Goal: Task Accomplishment & Management: Manage account settings

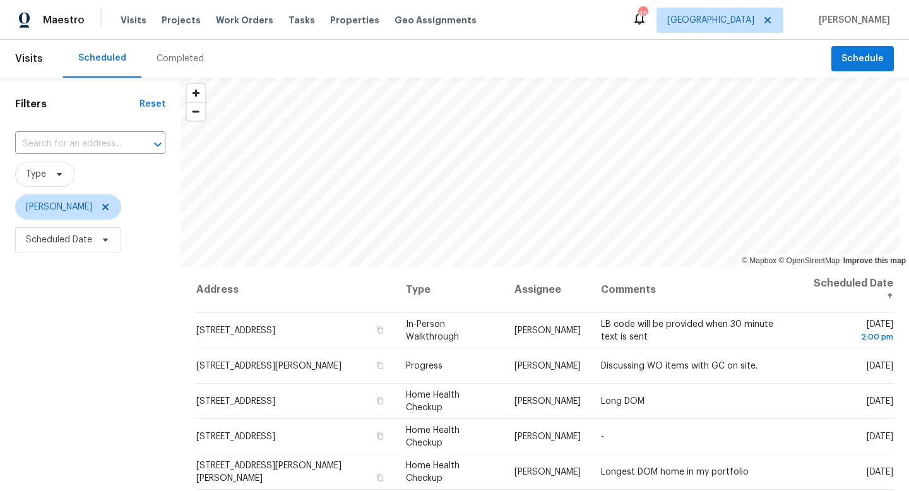
scroll to position [92, 0]
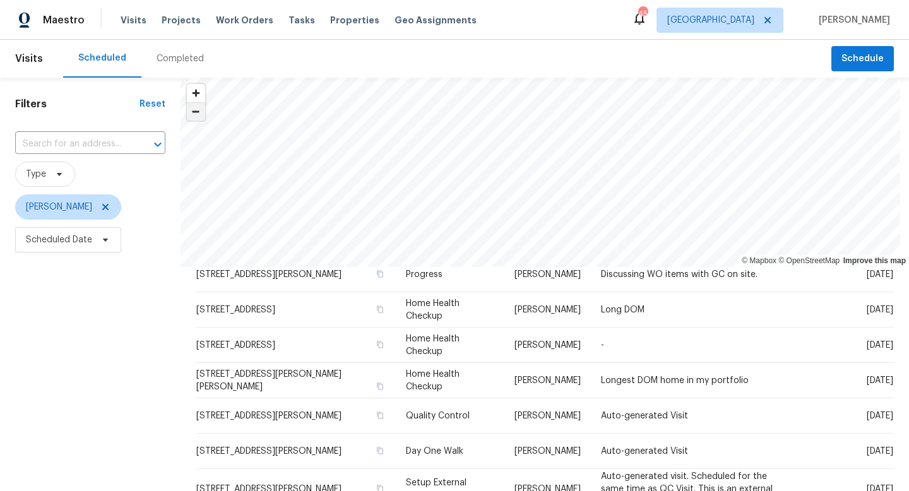
click at [203, 119] on span "Zoom out" at bounding box center [196, 112] width 18 height 18
click at [159, 0] on html "Maestro Visits Projects Work Orders Tasks Properties Geo Assignments 45 Tampa B…" at bounding box center [454, 245] width 909 height 491
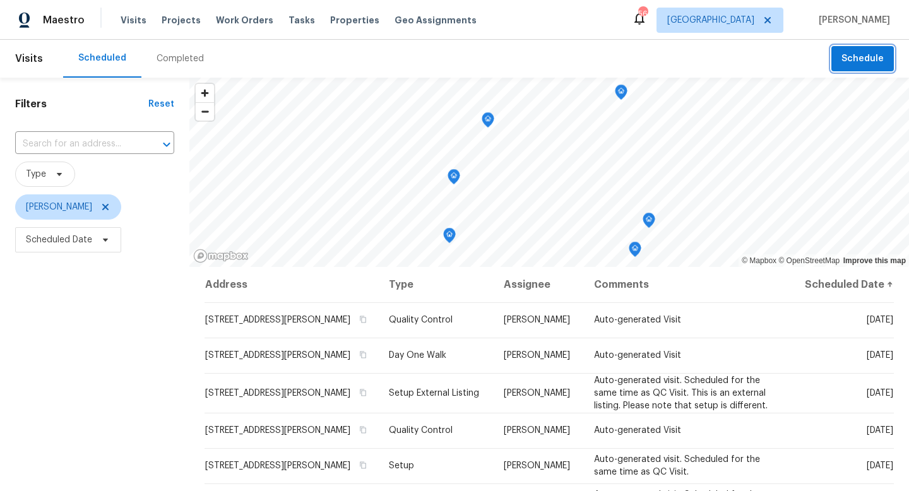
click at [849, 65] on span "Schedule" at bounding box center [863, 59] width 42 height 16
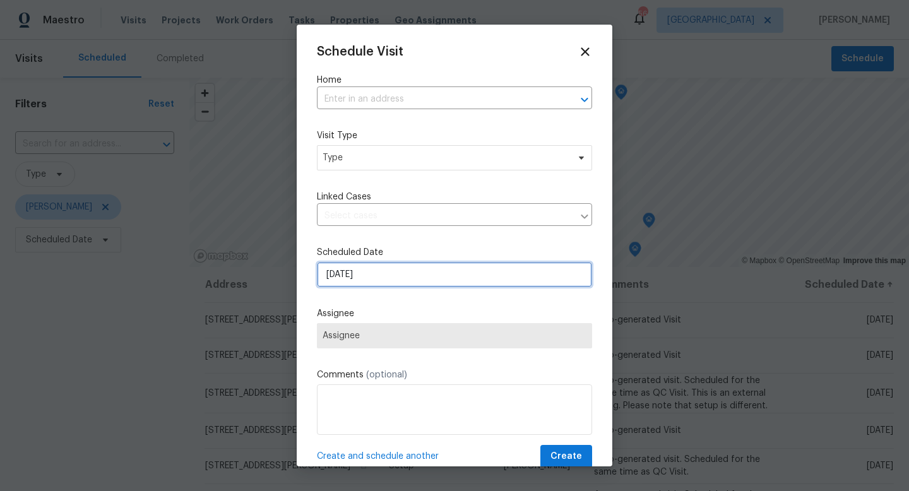
click at [484, 276] on input "[DATE]" at bounding box center [454, 274] width 275 height 25
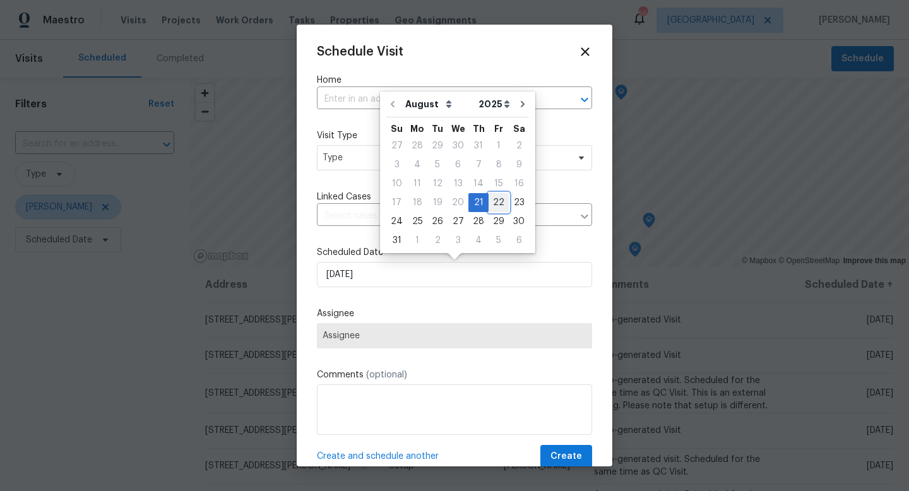
click at [495, 207] on div "22" at bounding box center [499, 203] width 20 height 18
type input "8/22/2025"
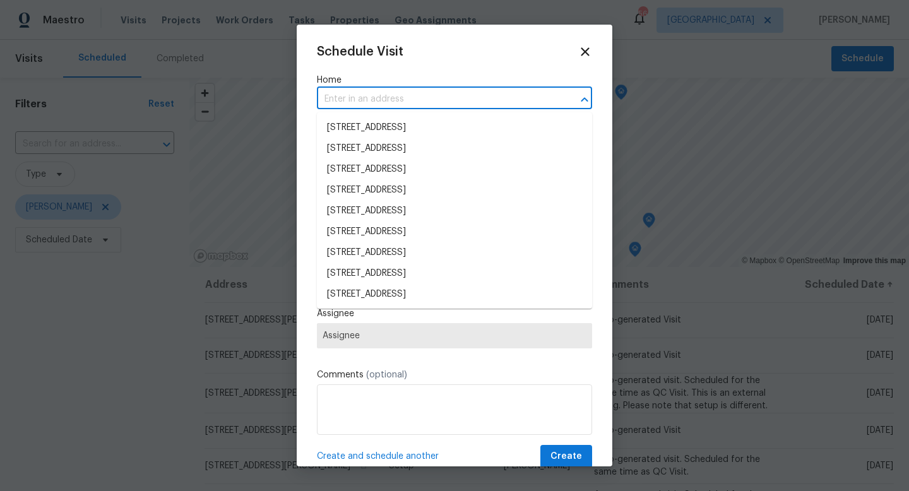
click at [364, 104] on input "text" at bounding box center [437, 100] width 240 height 20
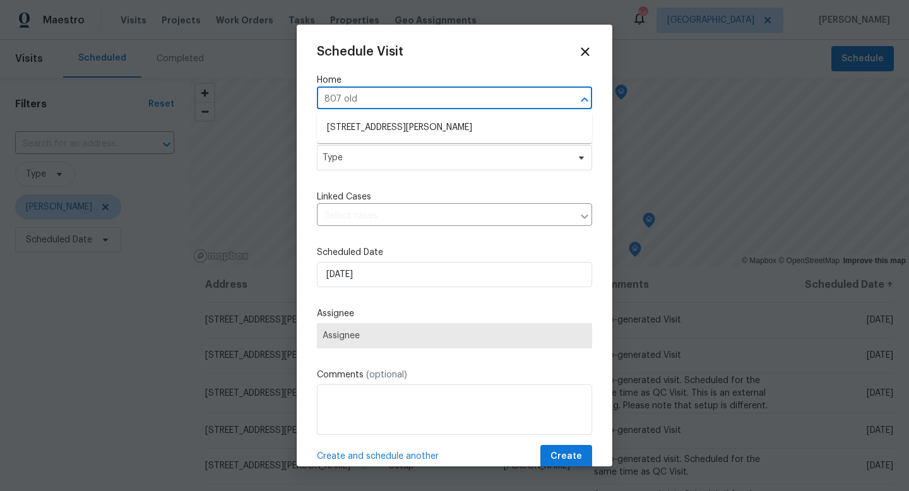
type input "807 Old Darby St, Seffner, FL 33584"
click at [395, 133] on li "807 Old Darby St, Seffner, FL 33584" at bounding box center [454, 127] width 275 height 21
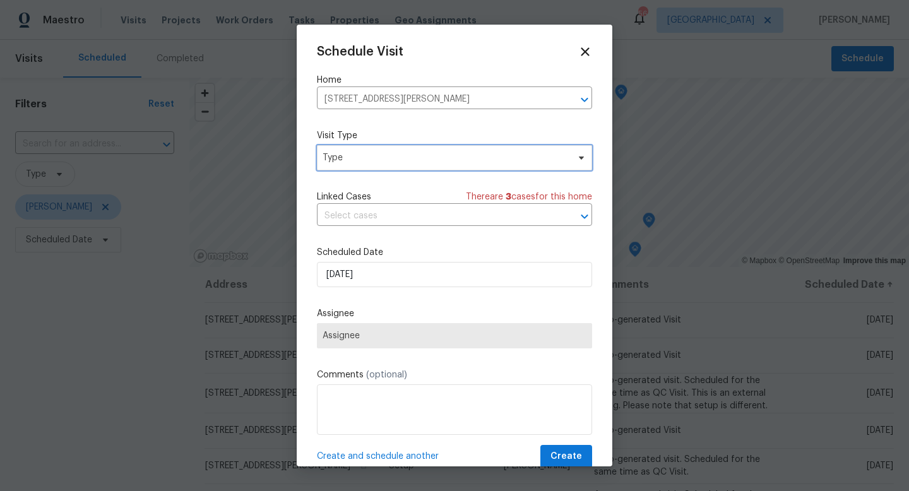
click at [387, 153] on span "Type" at bounding box center [446, 158] width 246 height 13
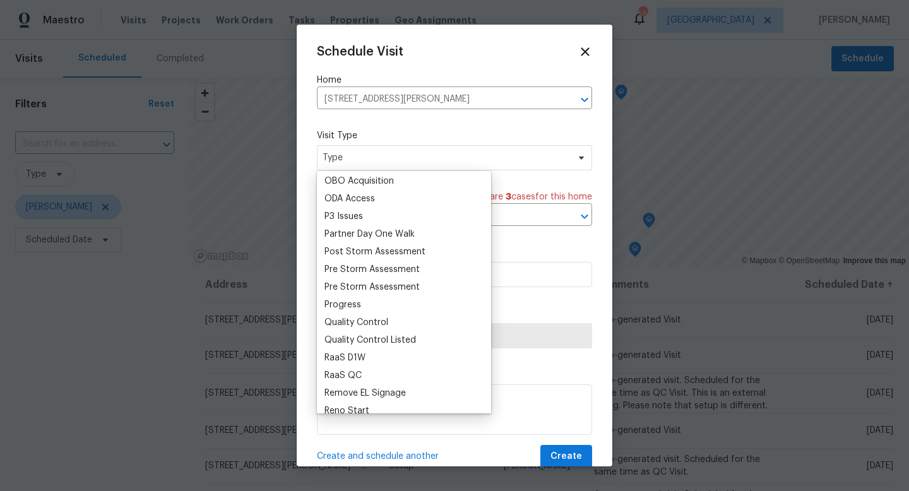
scroll to position [729, 0]
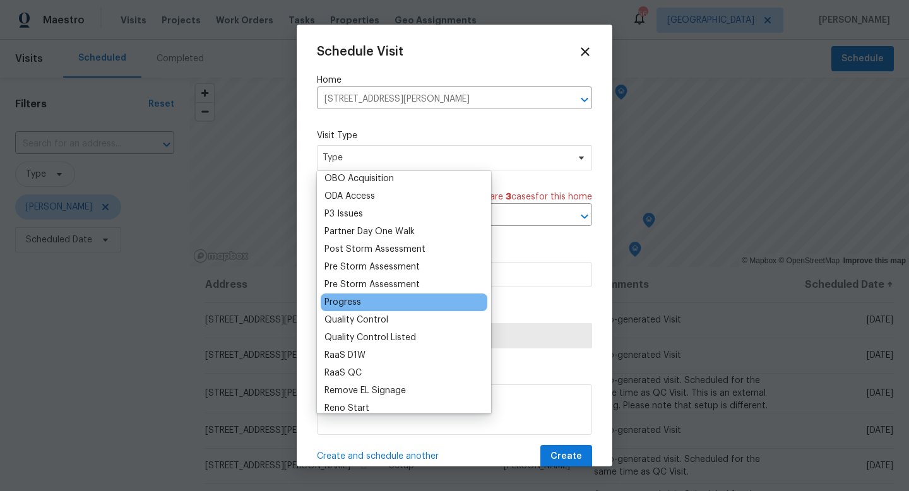
click at [354, 307] on div "Progress" at bounding box center [343, 302] width 37 height 13
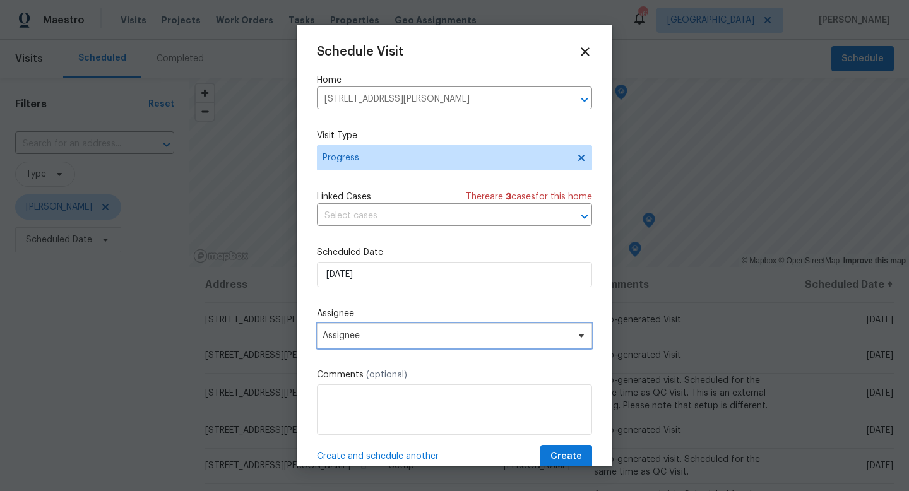
click at [358, 329] on span "Assignee" at bounding box center [454, 335] width 275 height 25
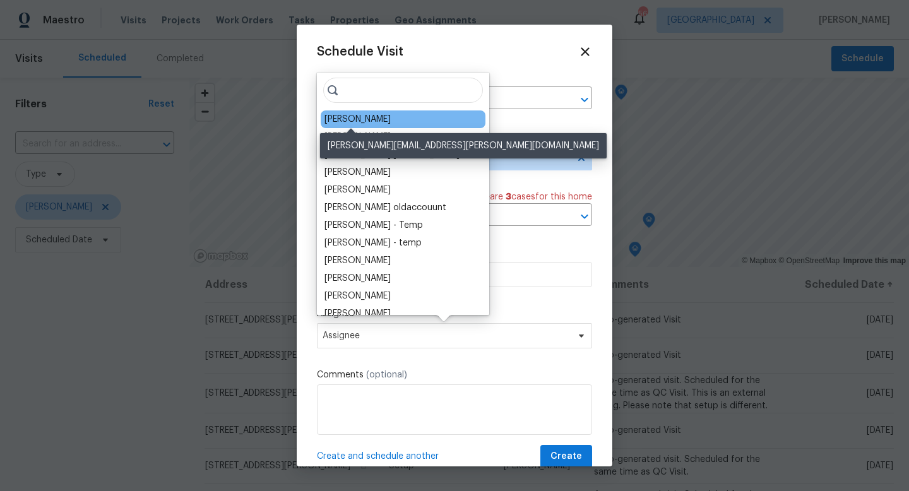
click at [350, 118] on div "[PERSON_NAME]" at bounding box center [358, 119] width 66 height 13
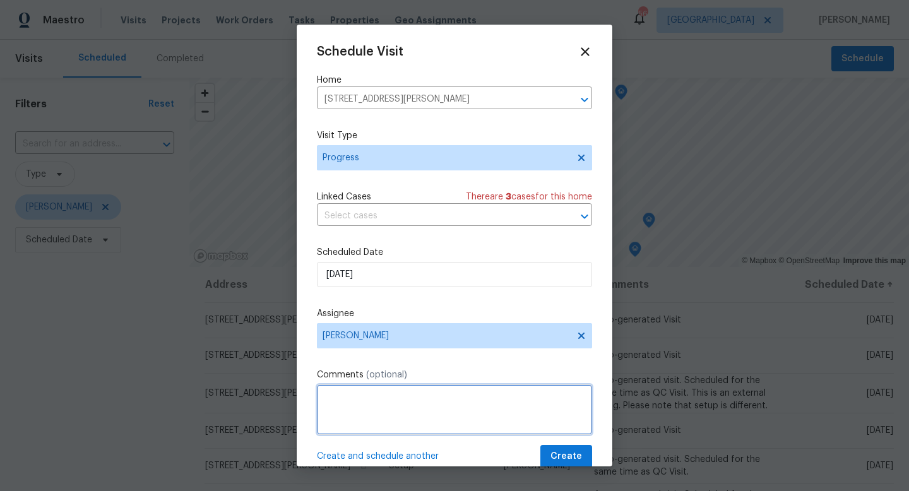
click at [351, 393] on textarea at bounding box center [454, 410] width 275 height 51
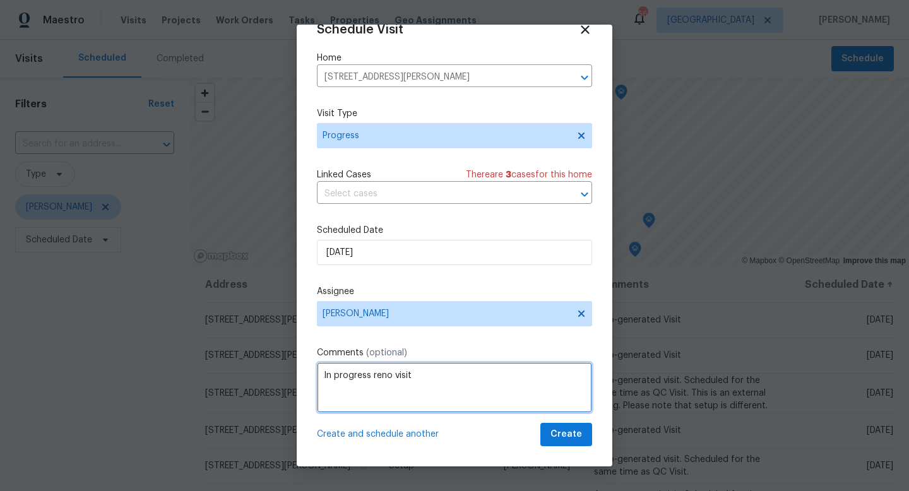
type textarea "In progress reno visit"
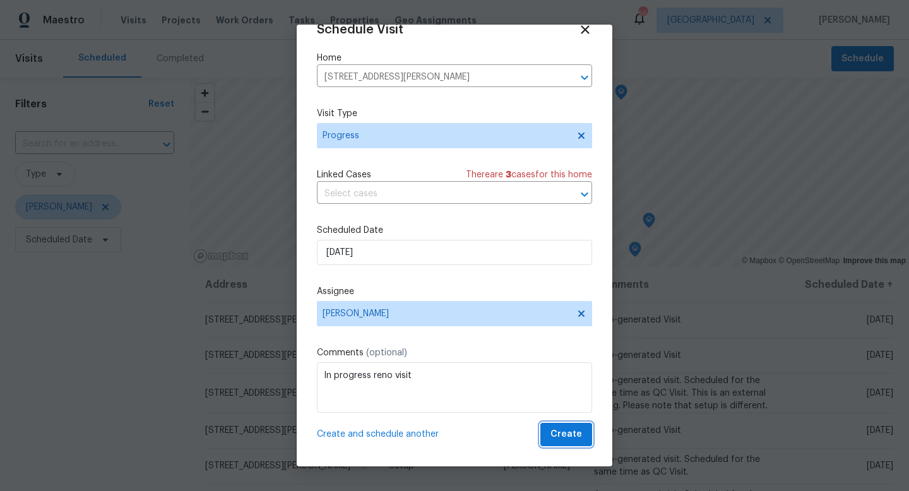
click at [572, 431] on span "Create" at bounding box center [567, 435] width 32 height 16
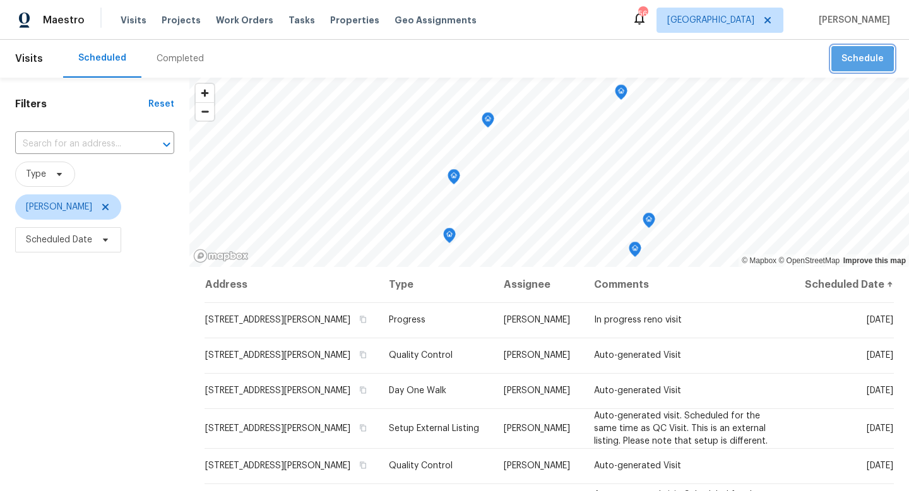
click at [846, 63] on span "Schedule" at bounding box center [863, 59] width 42 height 16
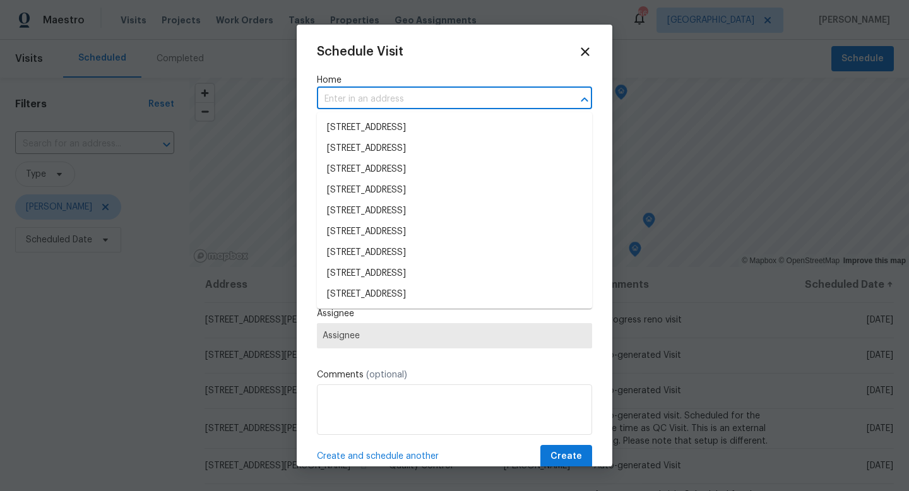
click at [376, 96] on input "text" at bounding box center [437, 100] width 240 height 20
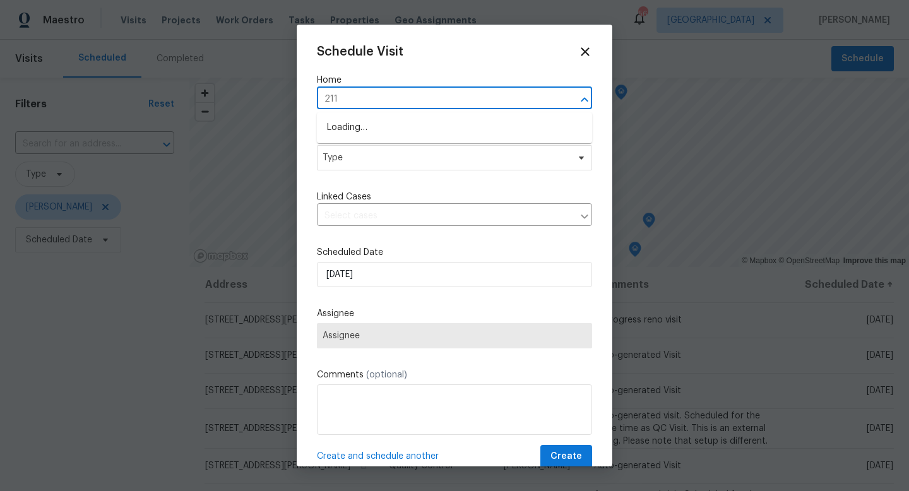
type input "2117"
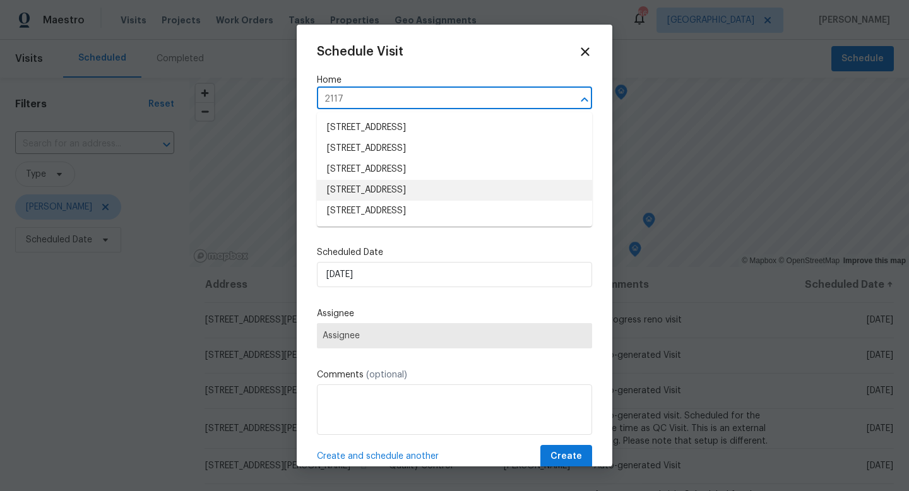
click at [378, 191] on li "2117 W Paris St, Tampa, FL 33604" at bounding box center [454, 190] width 275 height 21
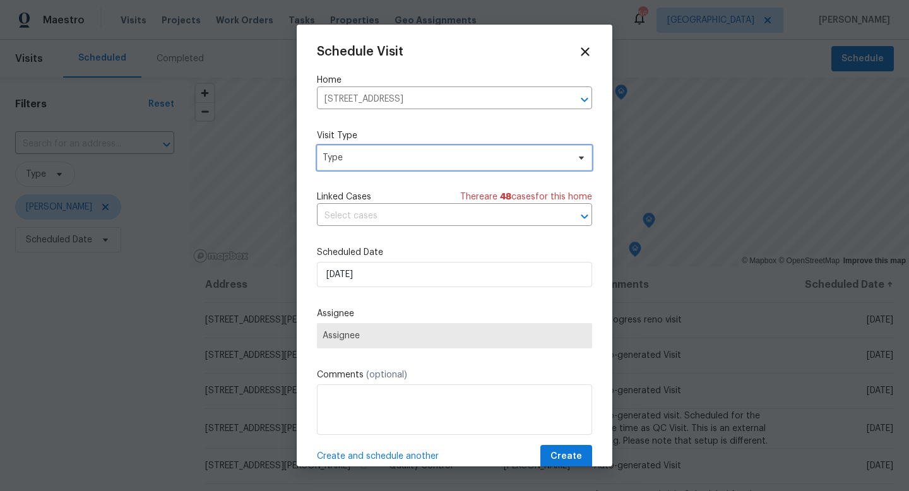
click at [366, 165] on span "Type" at bounding box center [454, 157] width 275 height 25
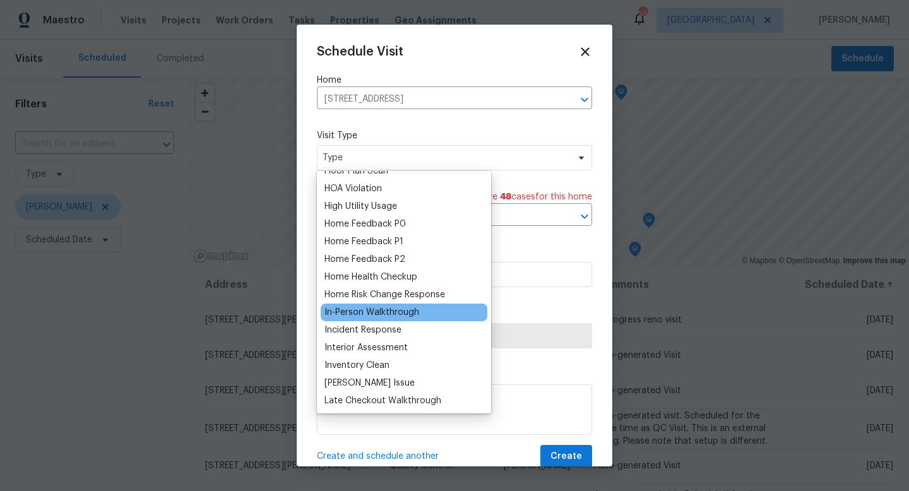
scroll to position [349, 0]
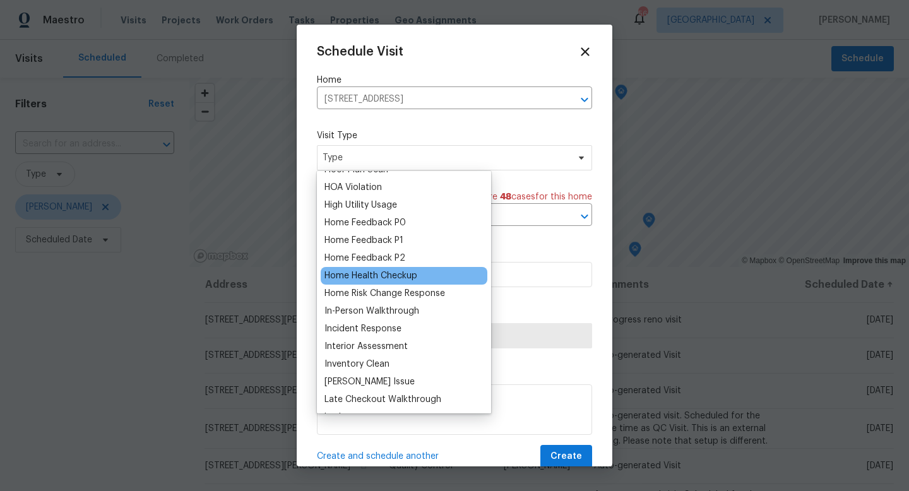
click at [397, 278] on div "Home Health Checkup" at bounding box center [371, 276] width 93 height 13
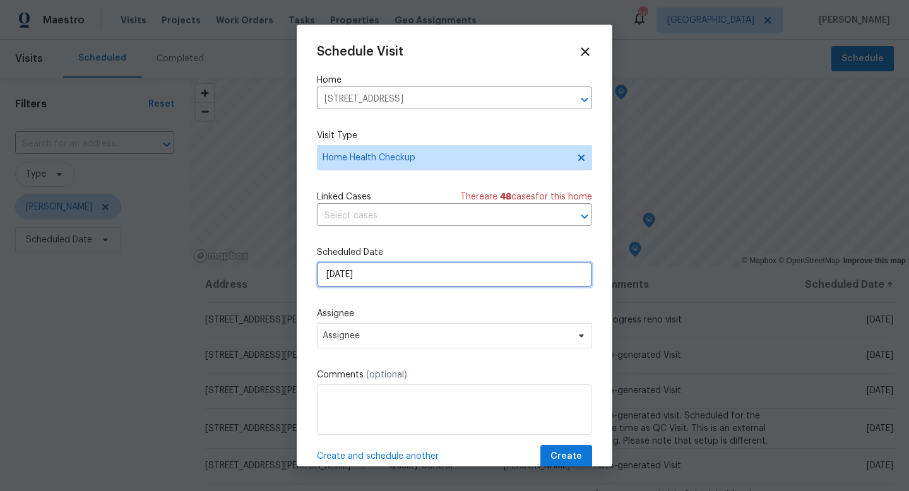
click at [378, 270] on input "[DATE]" at bounding box center [454, 274] width 275 height 25
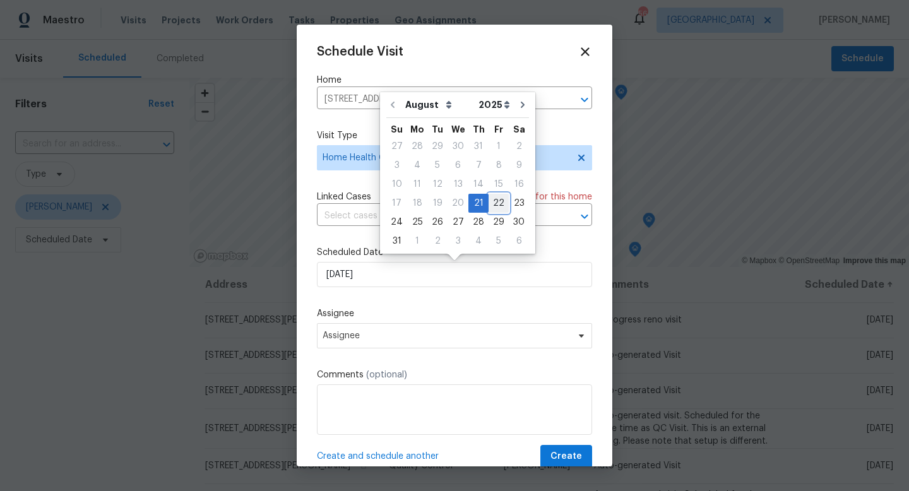
click at [489, 202] on div "22" at bounding box center [499, 204] width 20 height 18
type input "[DATE]"
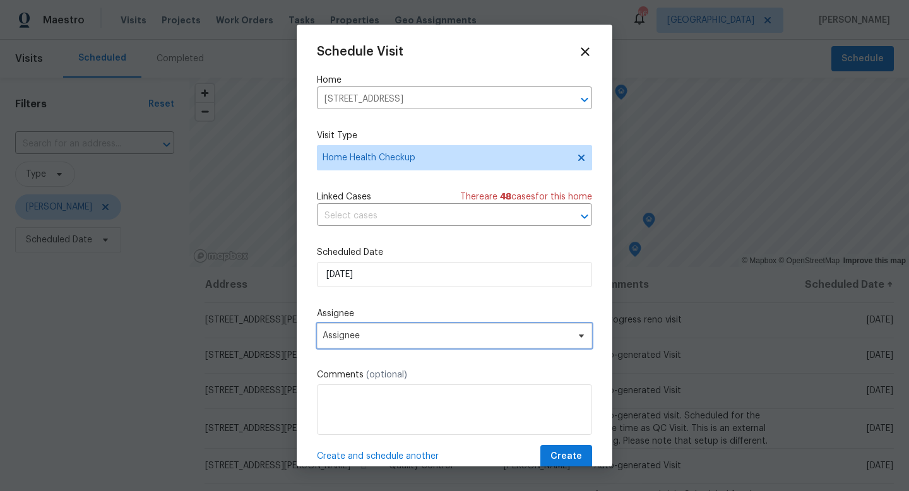
click at [435, 328] on span "Assignee" at bounding box center [454, 335] width 275 height 25
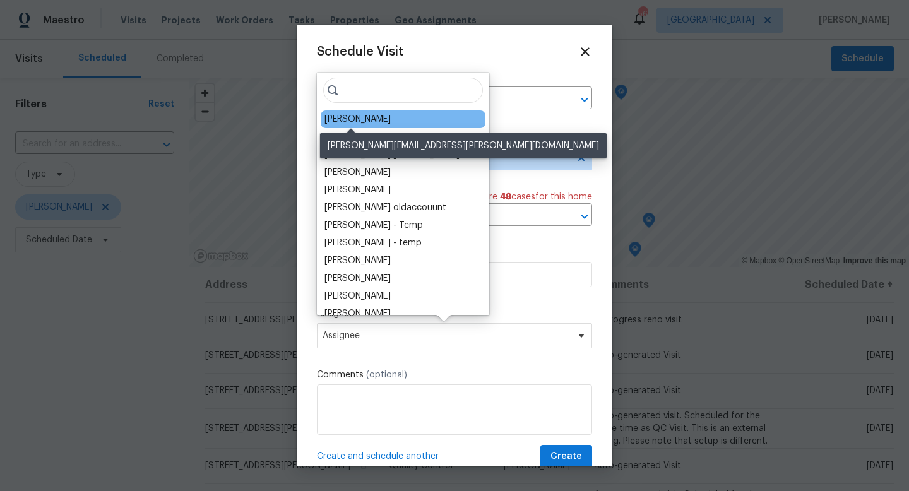
click at [363, 124] on div "[PERSON_NAME]" at bounding box center [358, 119] width 66 height 13
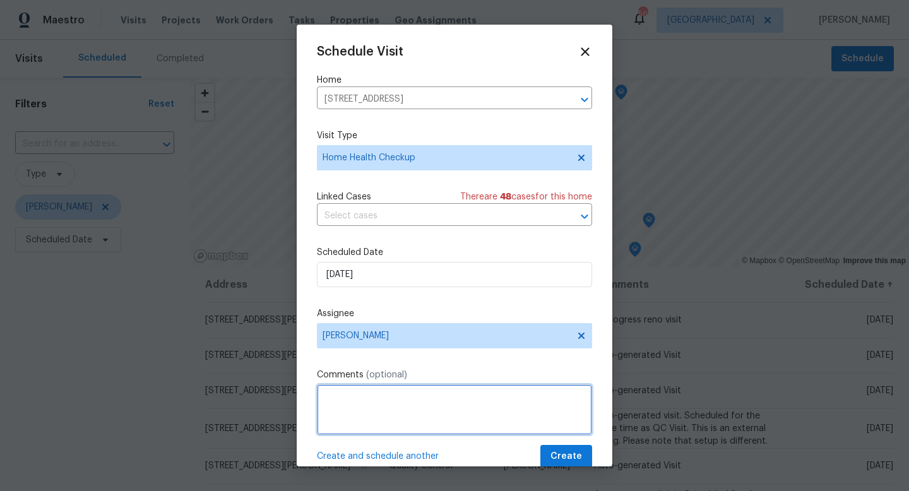
click at [380, 395] on textarea at bounding box center [454, 410] width 275 height 51
type textarea "Long DOM"
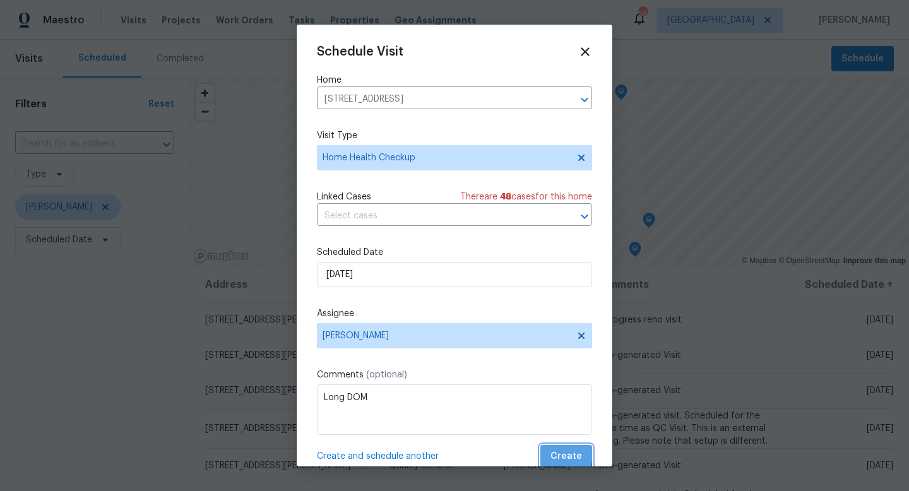
click at [558, 455] on span "Create" at bounding box center [567, 457] width 32 height 16
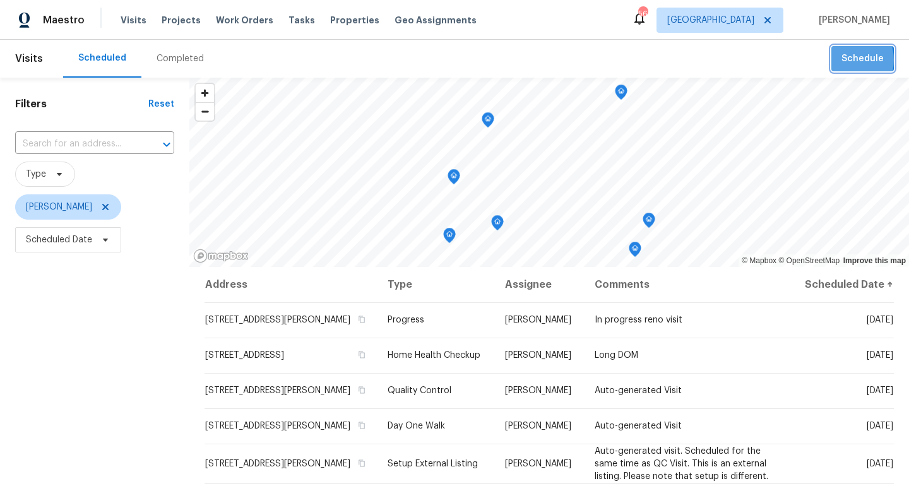
click at [843, 60] on button "Schedule" at bounding box center [863, 59] width 63 height 26
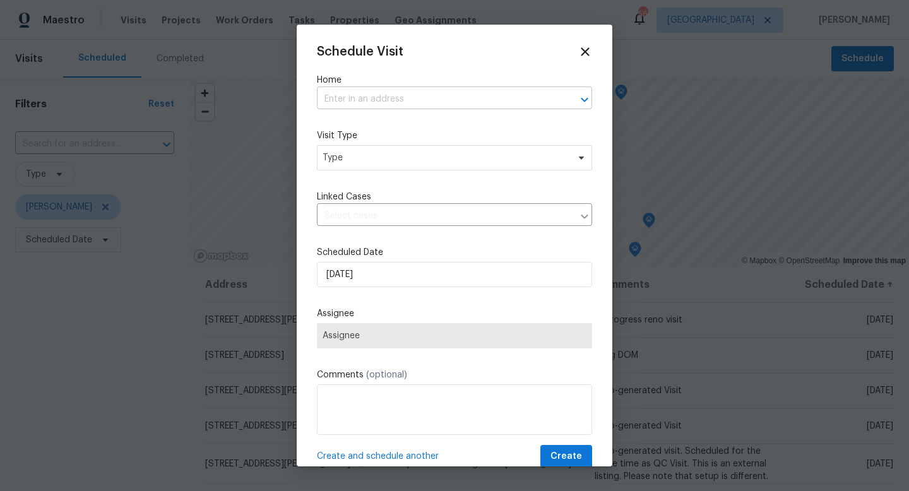
click at [495, 97] on input "text" at bounding box center [437, 100] width 240 height 20
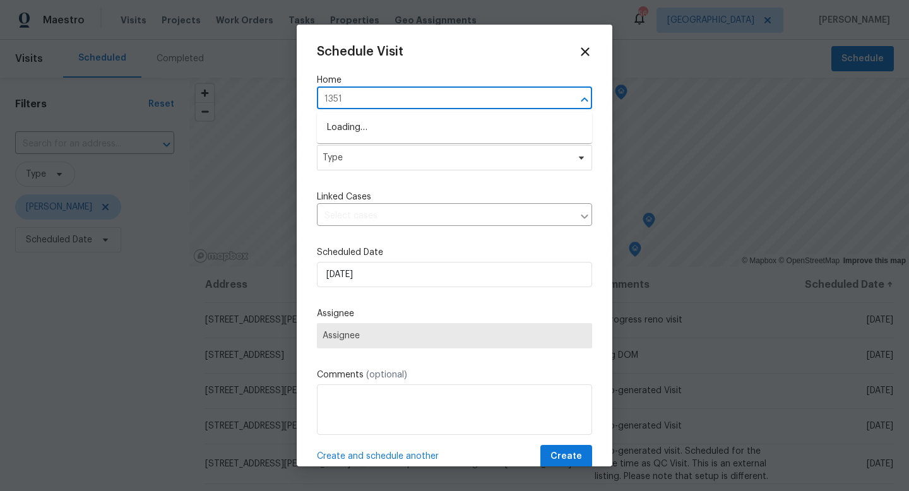
type input "13516"
click at [439, 147] on li "13516 Palmwood Ln, Tampa, FL 33618" at bounding box center [454, 148] width 275 height 21
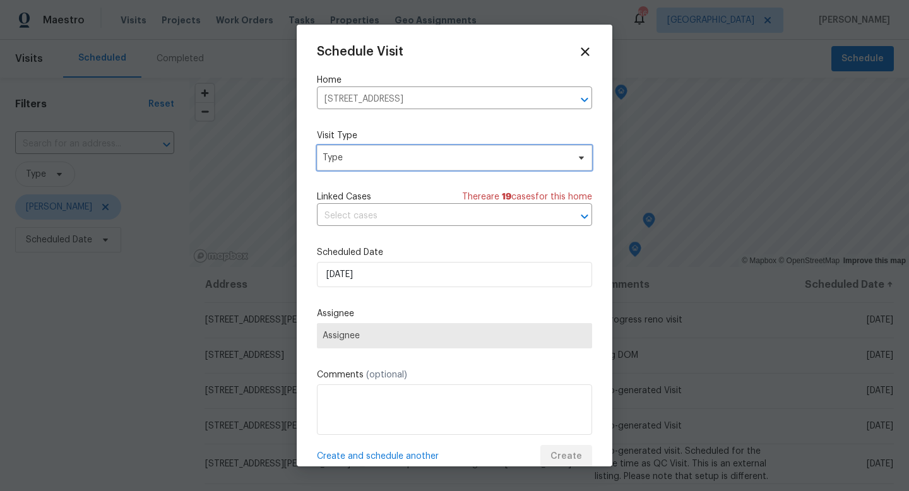
click at [399, 162] on span "Type" at bounding box center [446, 158] width 246 height 13
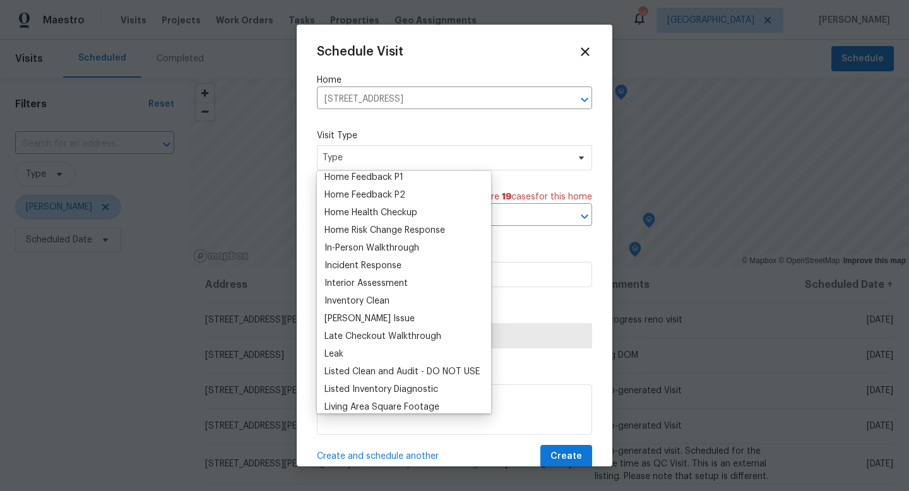
scroll to position [412, 0]
click at [380, 213] on div "Home Health Checkup" at bounding box center [371, 212] width 93 height 13
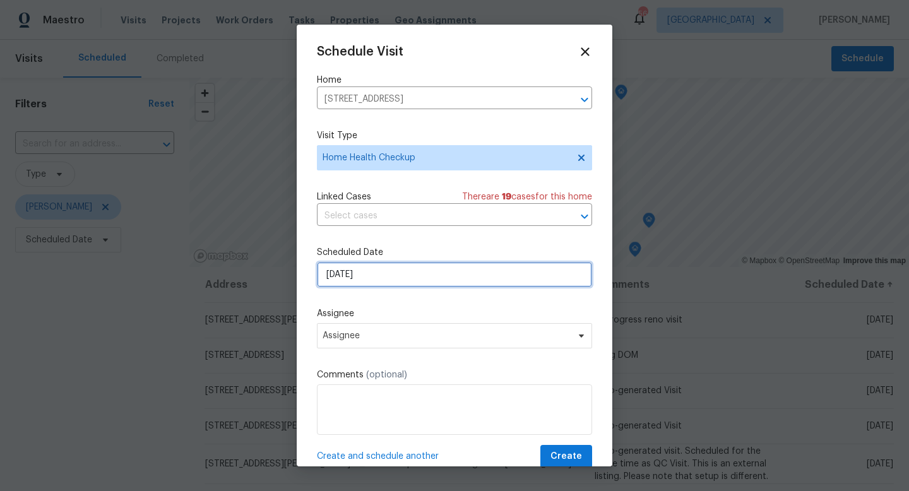
click at [376, 270] on input "[DATE]" at bounding box center [454, 274] width 275 height 25
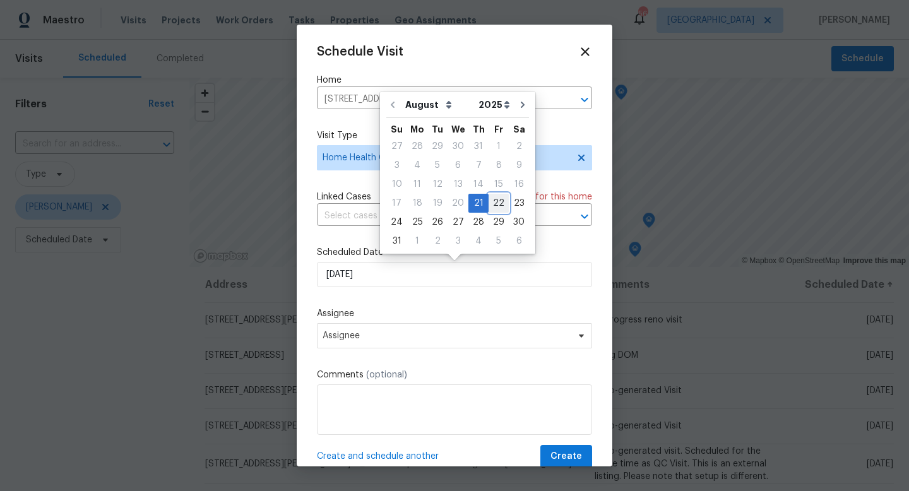
click at [491, 205] on div "22" at bounding box center [499, 204] width 20 height 18
type input "[DATE]"
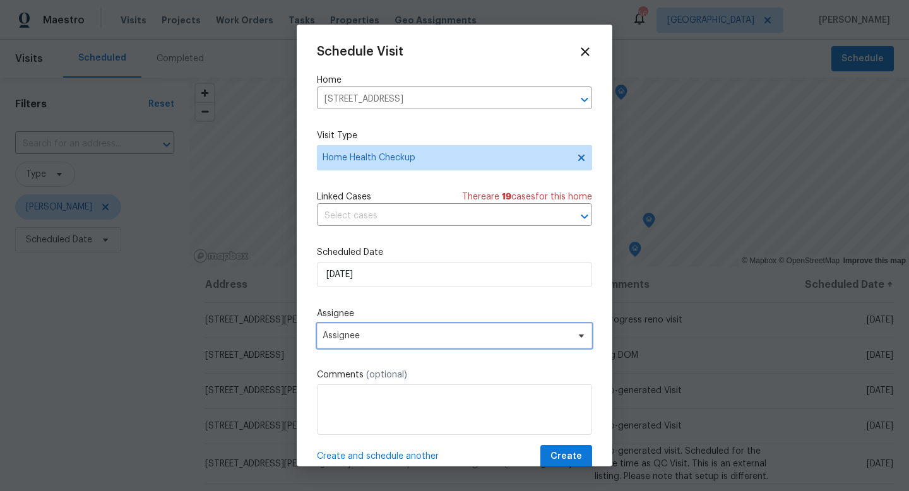
click at [362, 330] on span "Assignee" at bounding box center [454, 335] width 275 height 25
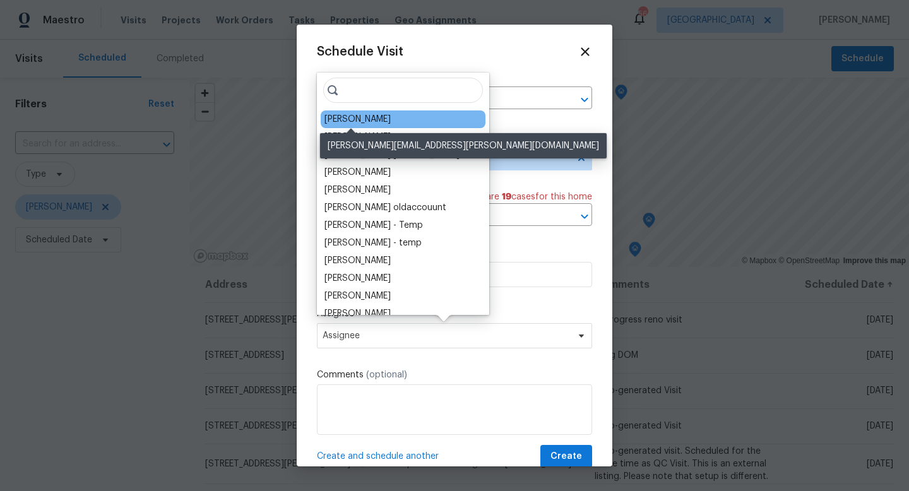
click at [359, 119] on div "[PERSON_NAME]" at bounding box center [358, 119] width 66 height 13
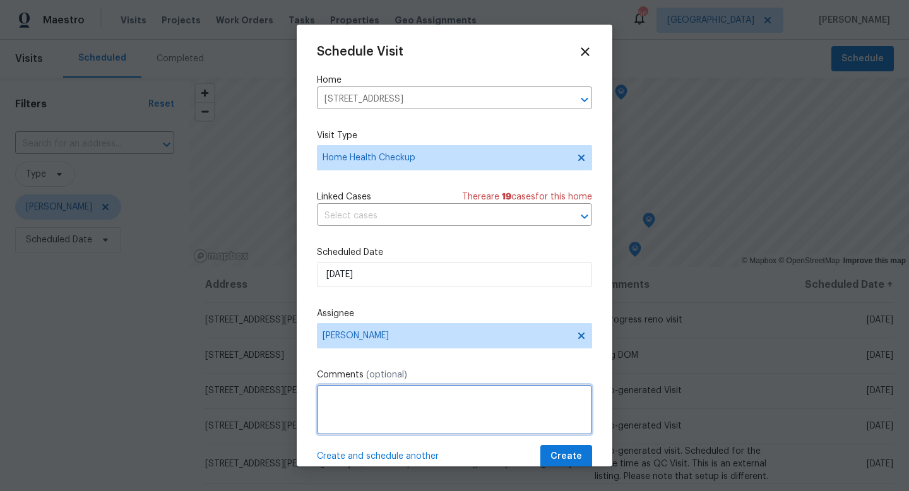
click at [352, 395] on textarea at bounding box center [454, 410] width 275 height 51
type textarea "Long DOM"
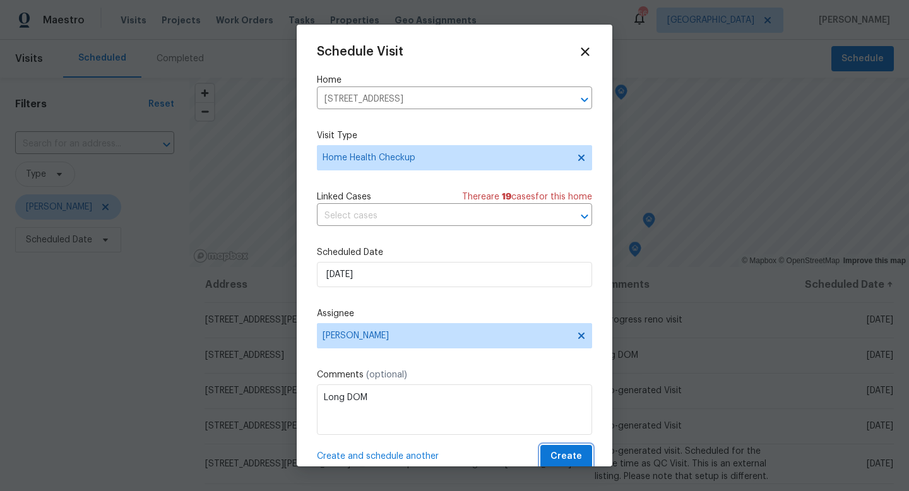
click at [559, 459] on span "Create" at bounding box center [567, 457] width 32 height 16
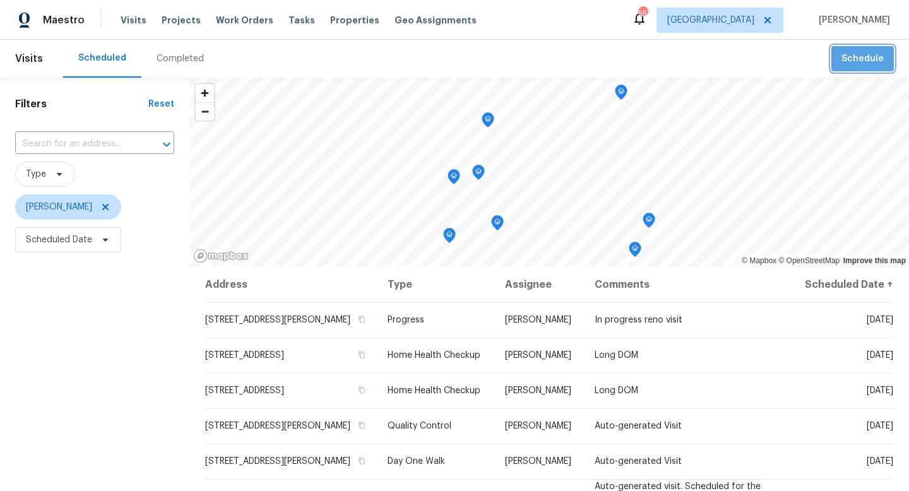
click at [850, 47] on button "Schedule" at bounding box center [863, 59] width 63 height 26
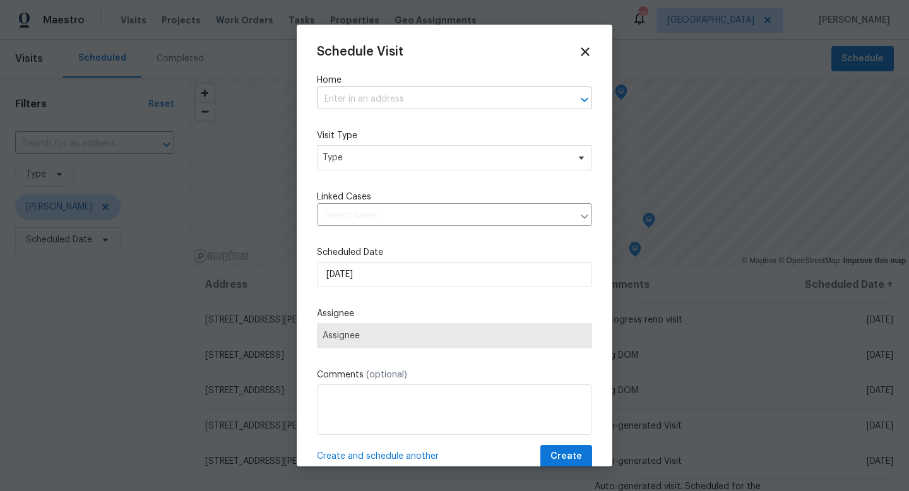
click at [450, 101] on input "text" at bounding box center [437, 100] width 240 height 20
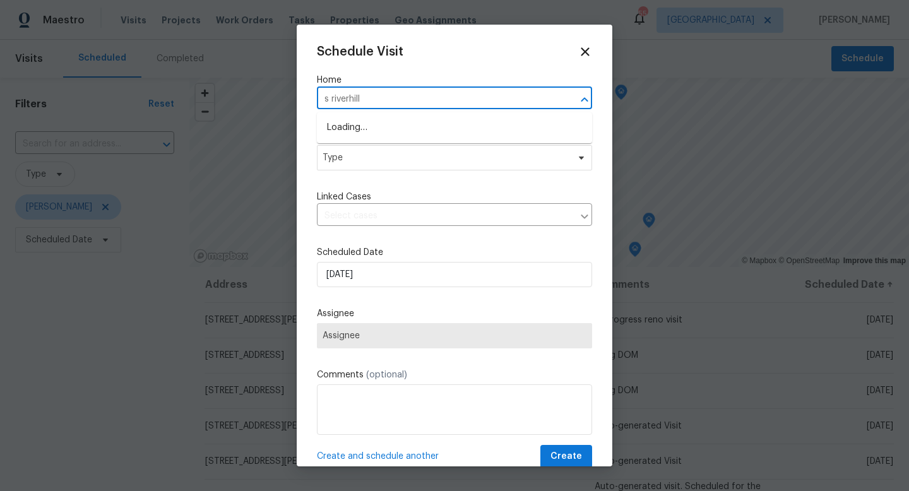
type input "s riverhills"
click at [370, 122] on li "425 S Riverhills Dr, Temple Terrace, FL 33617" at bounding box center [454, 127] width 275 height 21
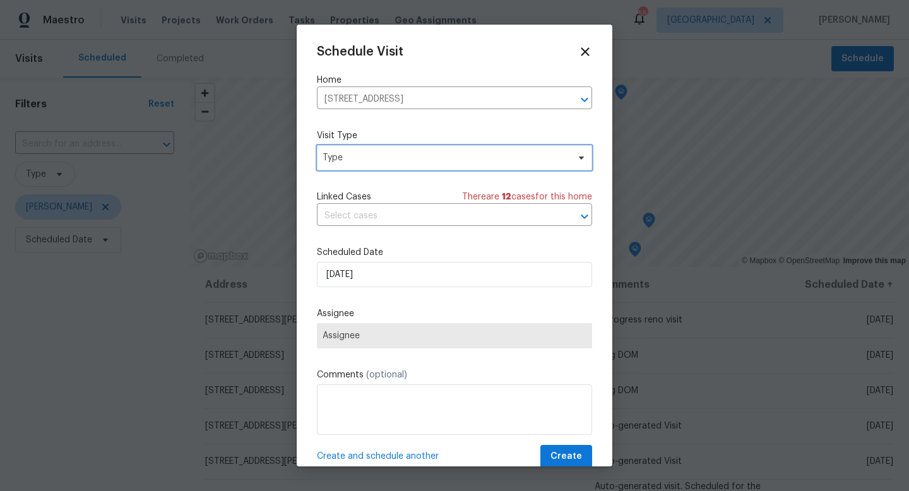
click at [368, 157] on span "Type" at bounding box center [446, 158] width 246 height 13
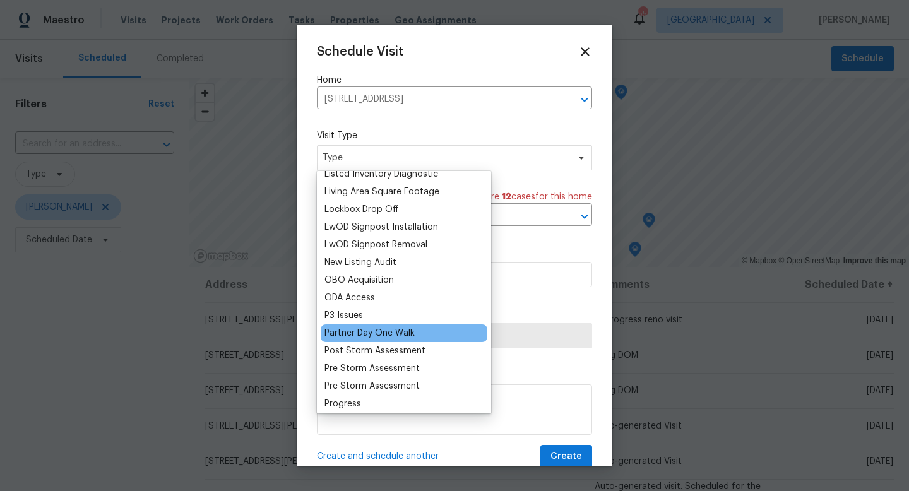
scroll to position [652, 0]
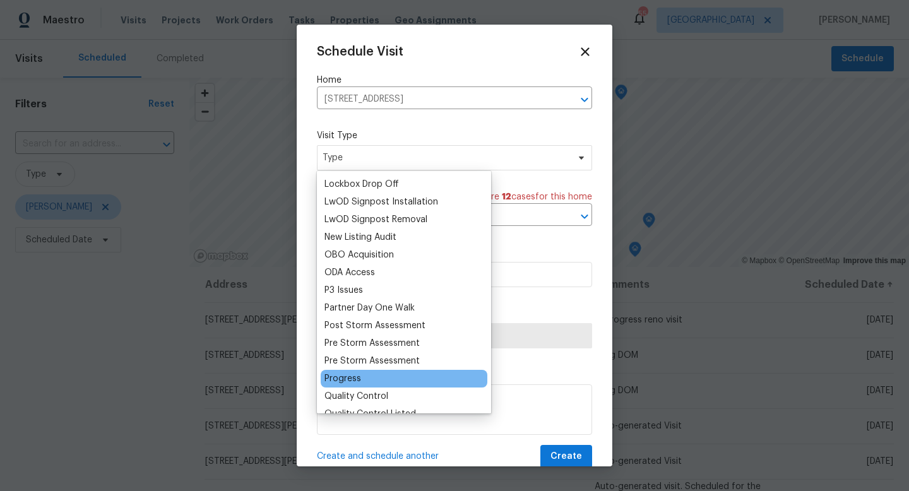
click at [356, 370] on div "Progress" at bounding box center [404, 379] width 167 height 18
click at [338, 378] on div "Progress" at bounding box center [343, 379] width 37 height 13
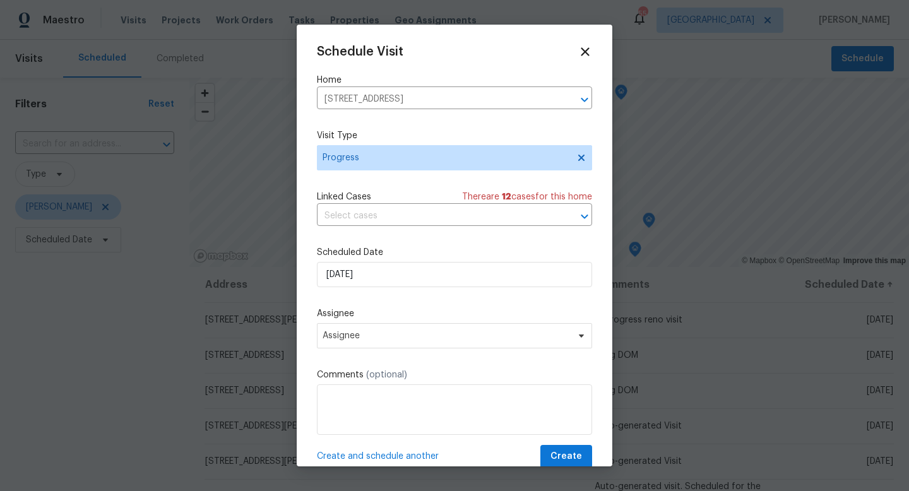
click at [367, 259] on label "Scheduled Date" at bounding box center [454, 252] width 275 height 13
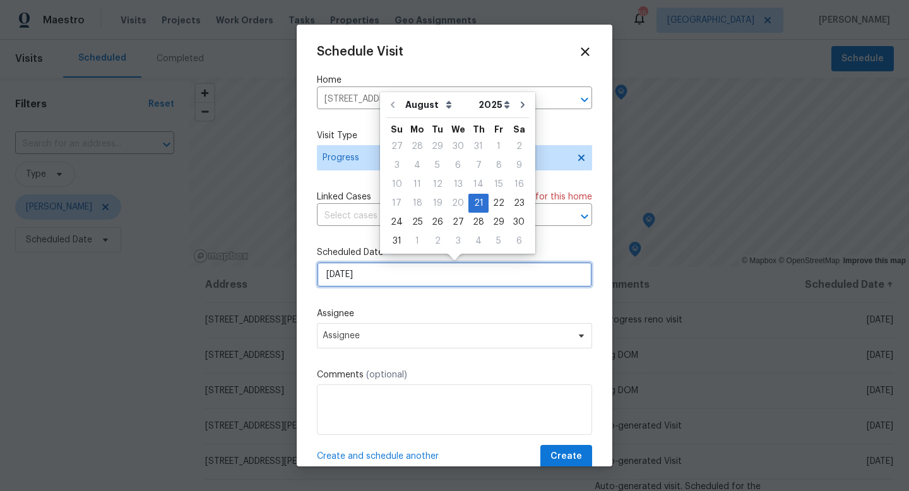
click at [361, 271] on input "[DATE]" at bounding box center [454, 274] width 275 height 25
click at [497, 201] on div "22" at bounding box center [499, 204] width 20 height 18
type input "[DATE]"
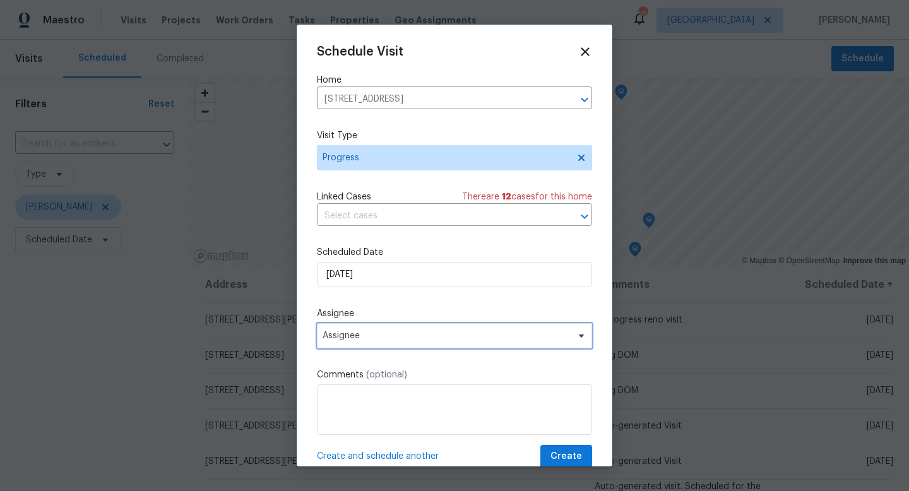
click at [393, 346] on span "Assignee" at bounding box center [454, 335] width 275 height 25
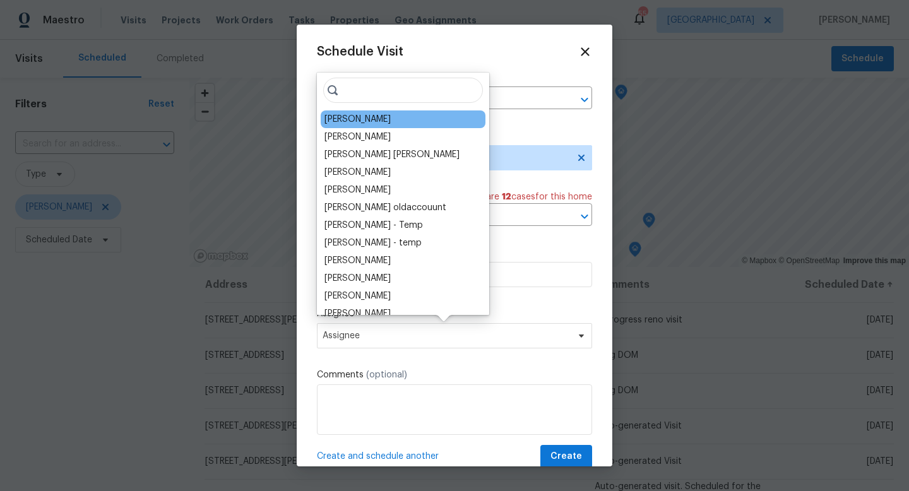
click at [356, 124] on div "[PERSON_NAME]" at bounding box center [358, 119] width 66 height 13
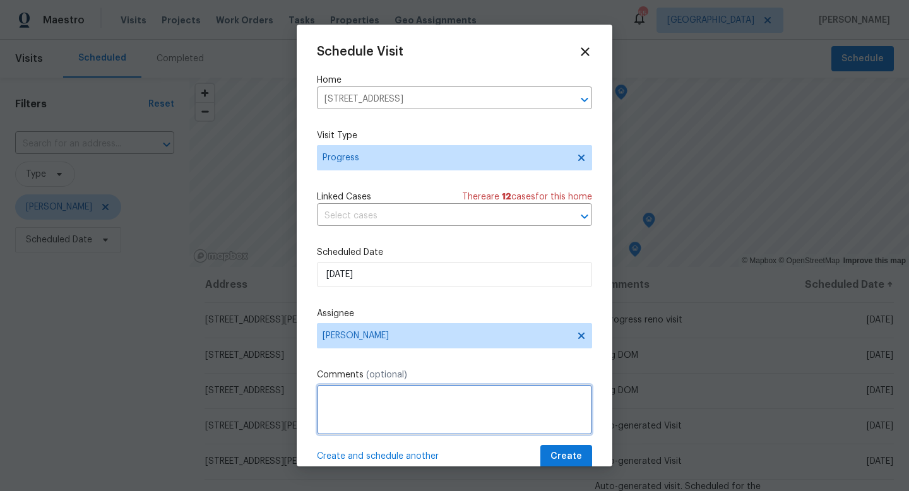
click at [361, 405] on textarea at bounding box center [454, 410] width 275 height 51
type textarea "Putting eyes on LWO."
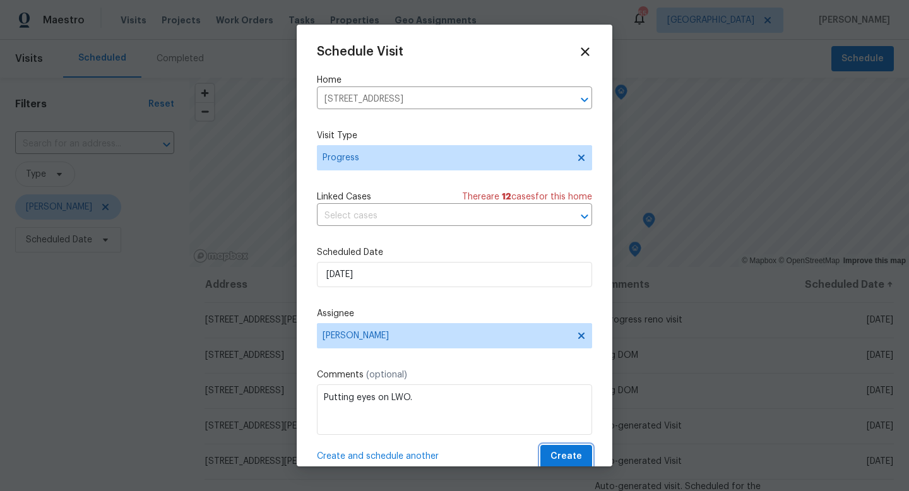
click at [569, 453] on span "Create" at bounding box center [567, 457] width 32 height 16
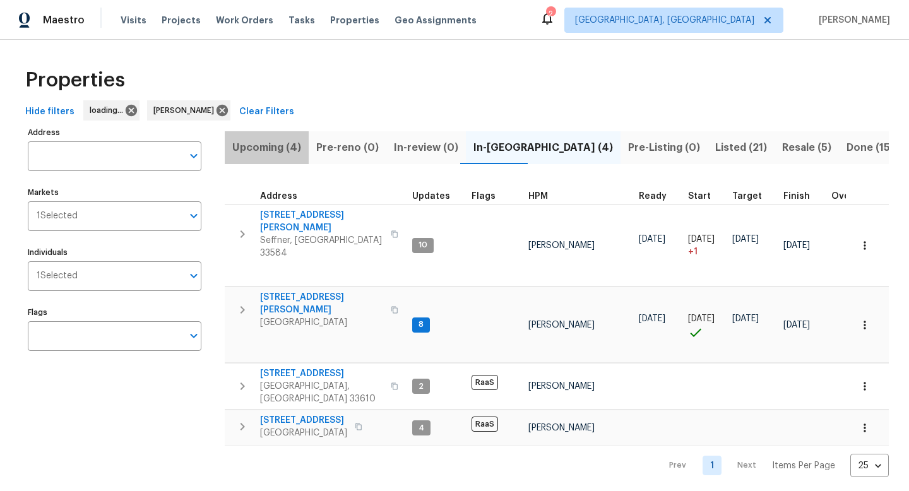
click at [281, 147] on span "Upcoming (4)" at bounding box center [266, 148] width 69 height 18
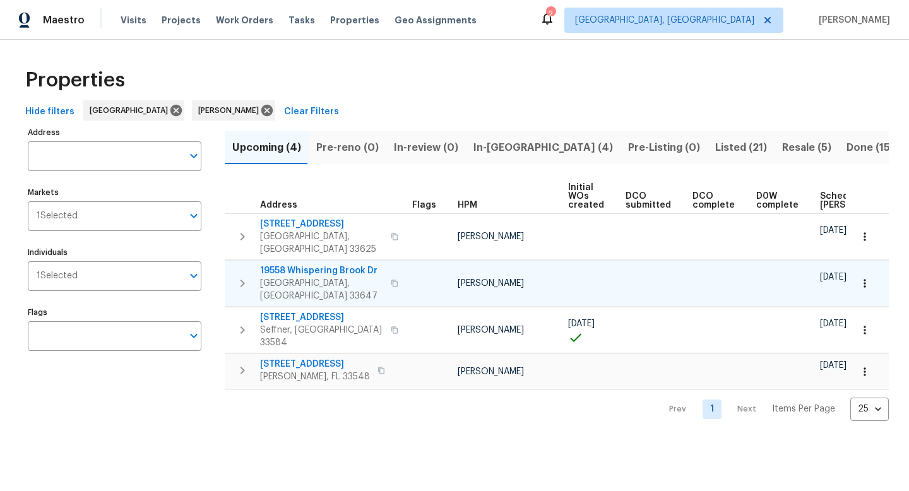
scroll to position [0, 138]
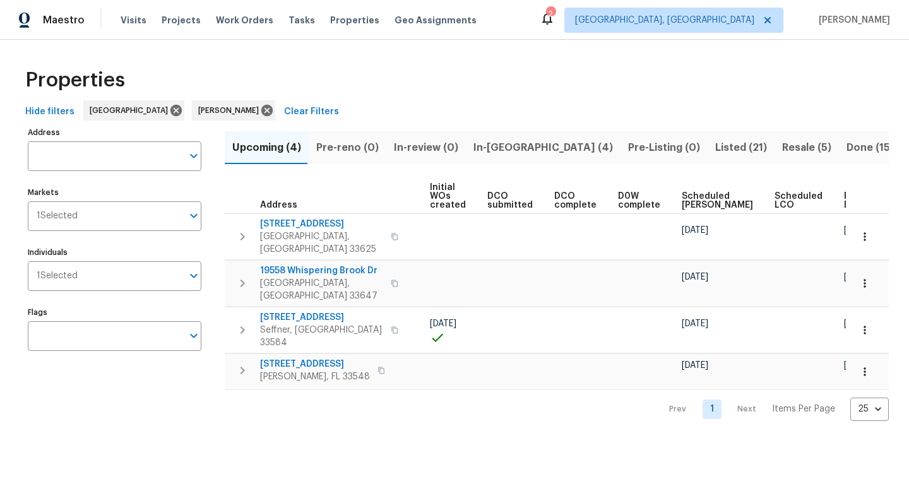
click at [844, 201] on span "Ready Date" at bounding box center [858, 201] width 28 height 18
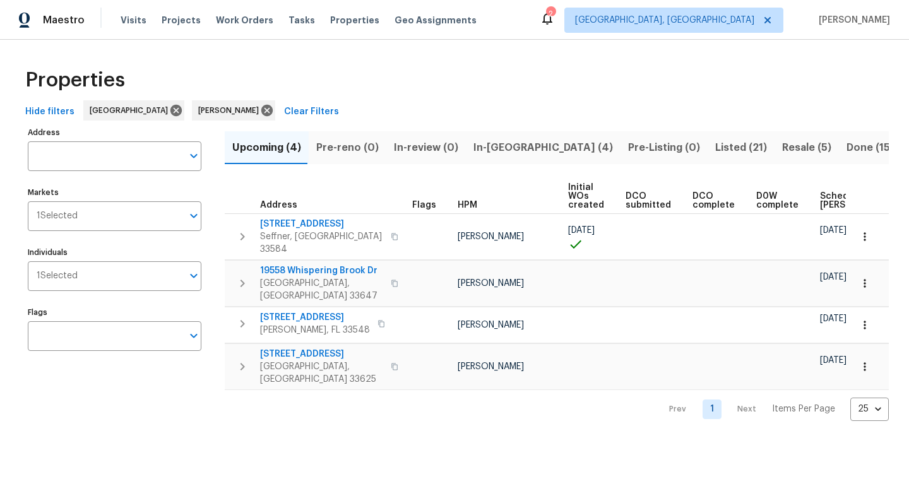
click at [505, 153] on span "In-[GEOGRAPHIC_DATA] (4)" at bounding box center [544, 148] width 140 height 18
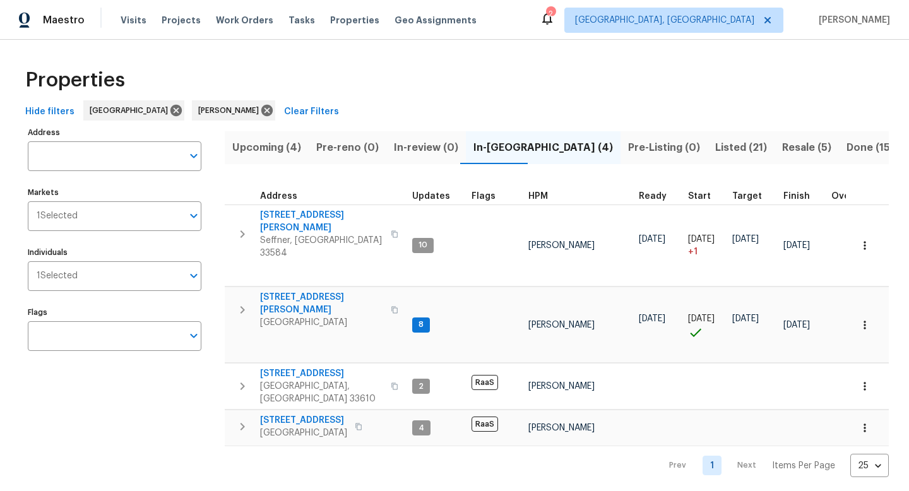
click at [716, 154] on span "Listed (21)" at bounding box center [742, 148] width 52 height 18
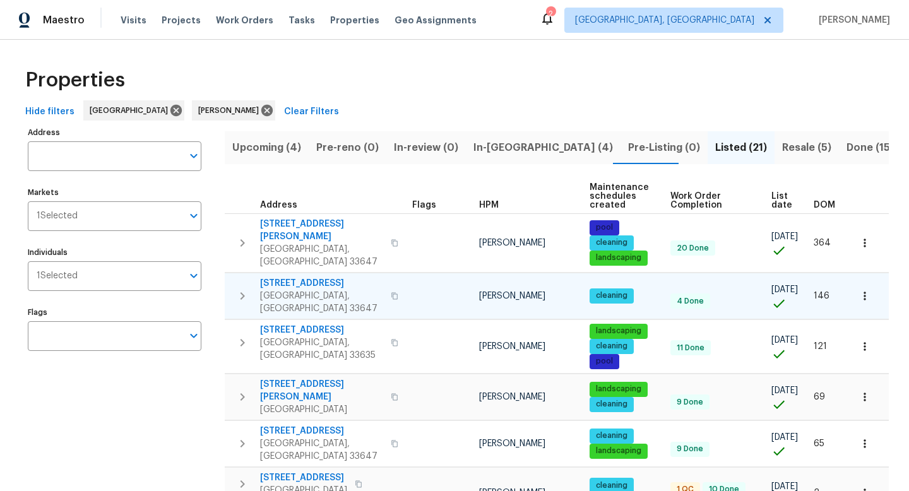
scroll to position [0, 6]
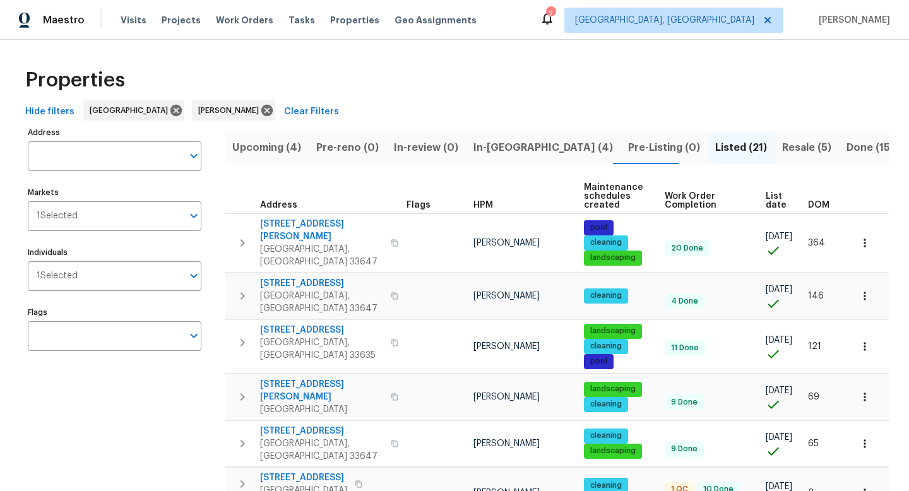
click at [821, 205] on span "DOM" at bounding box center [818, 205] width 21 height 9
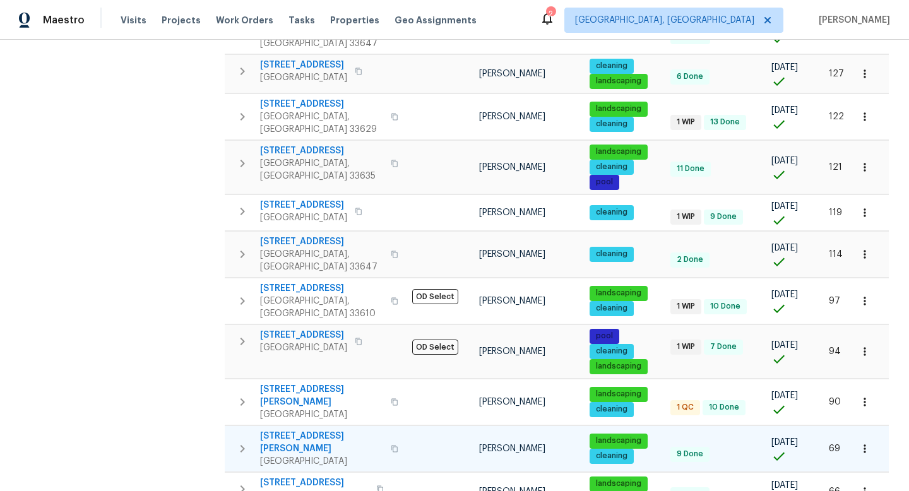
scroll to position [502, 0]
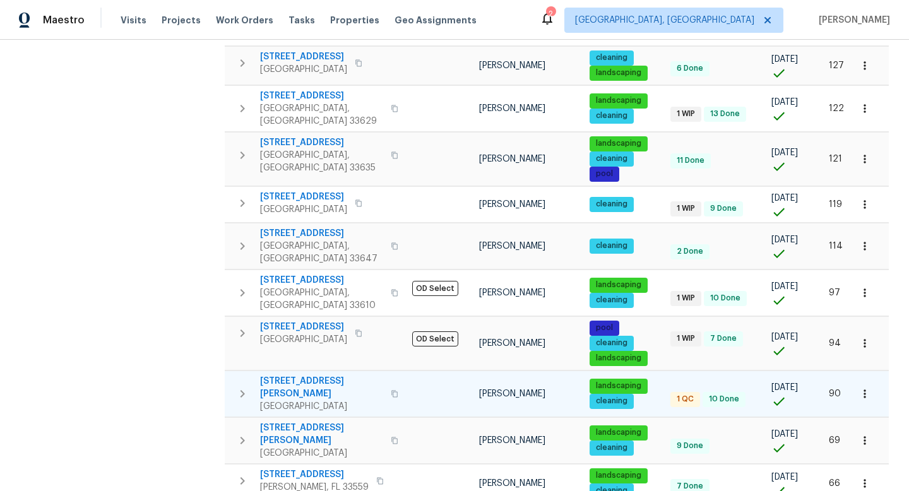
click at [310, 375] on span "[STREET_ADDRESS][PERSON_NAME]" at bounding box center [321, 387] width 123 height 25
click at [868, 388] on icon "button" at bounding box center [865, 394] width 13 height 13
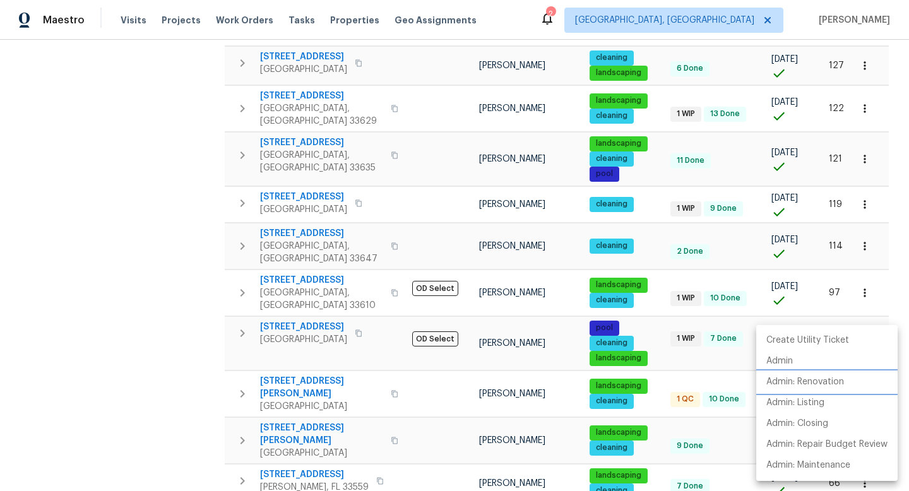
click at [829, 387] on p "Admin: Renovation" at bounding box center [806, 382] width 78 height 13
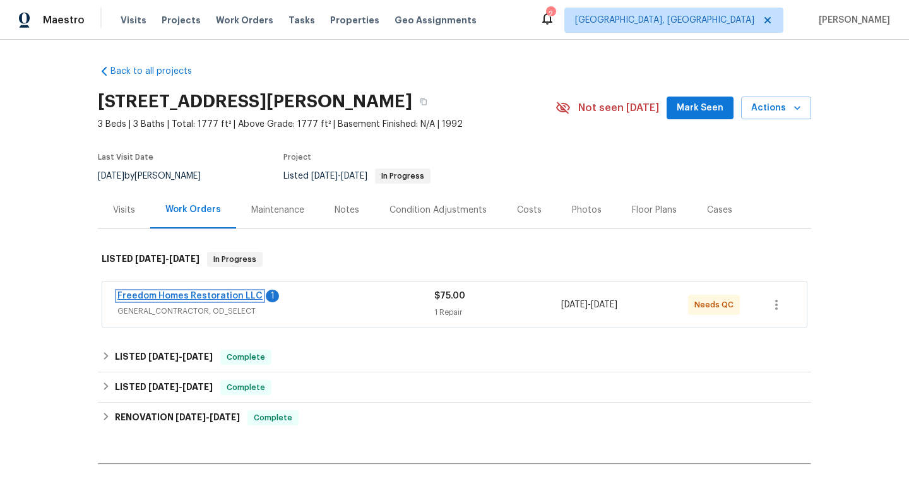
click at [206, 299] on link "Freedom Homes Restoration LLC" at bounding box center [189, 296] width 145 height 9
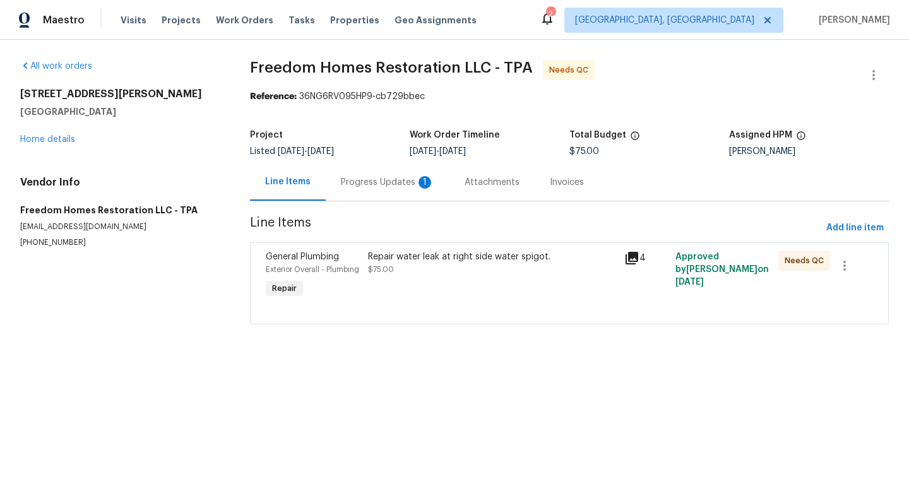
click at [366, 188] on div "Progress Updates 1" at bounding box center [387, 182] width 93 height 13
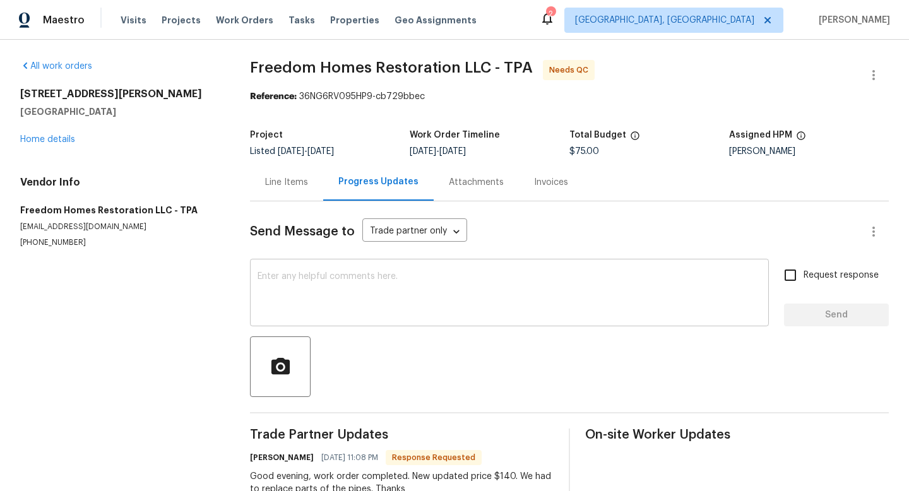
scroll to position [40, 0]
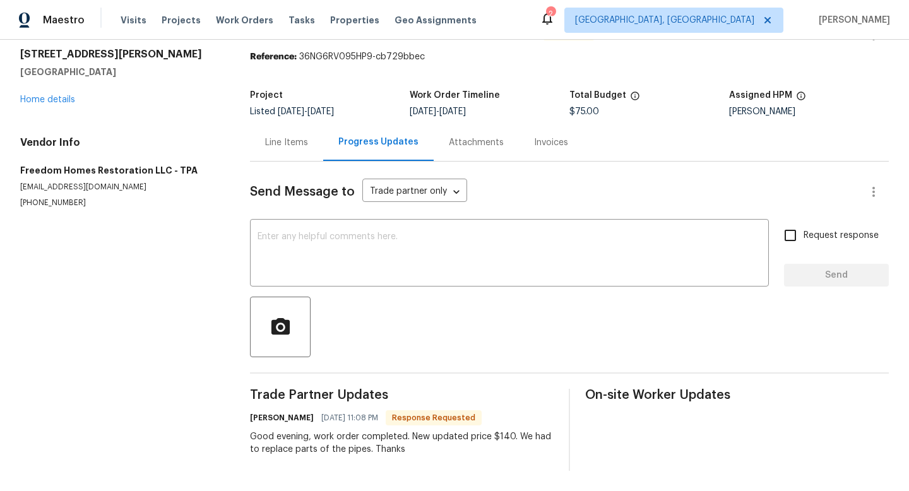
click at [292, 135] on div "Line Items" at bounding box center [286, 142] width 73 height 37
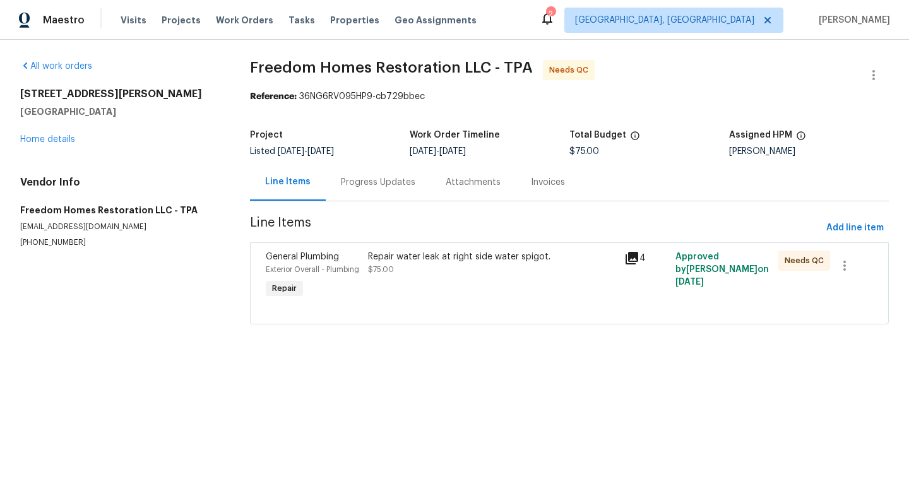
click at [376, 279] on div "Repair water leak at right side water spigot. $75.00" at bounding box center [492, 276] width 256 height 58
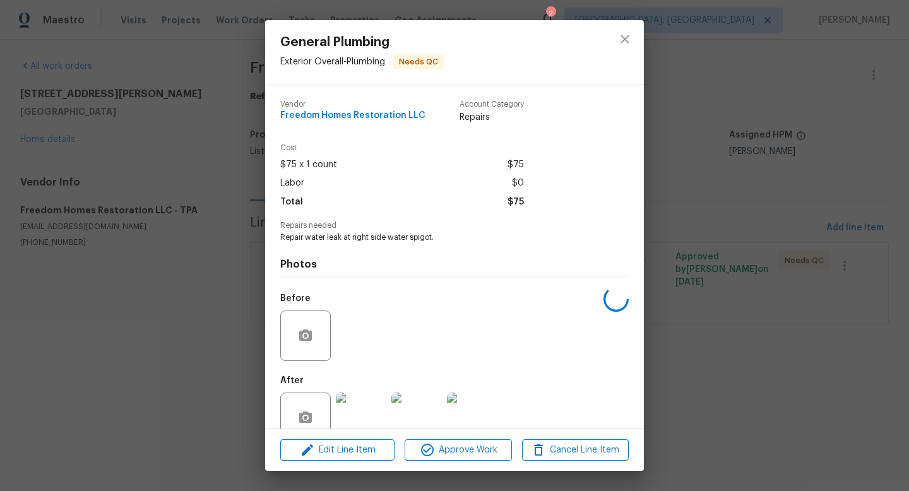
scroll to position [27, 0]
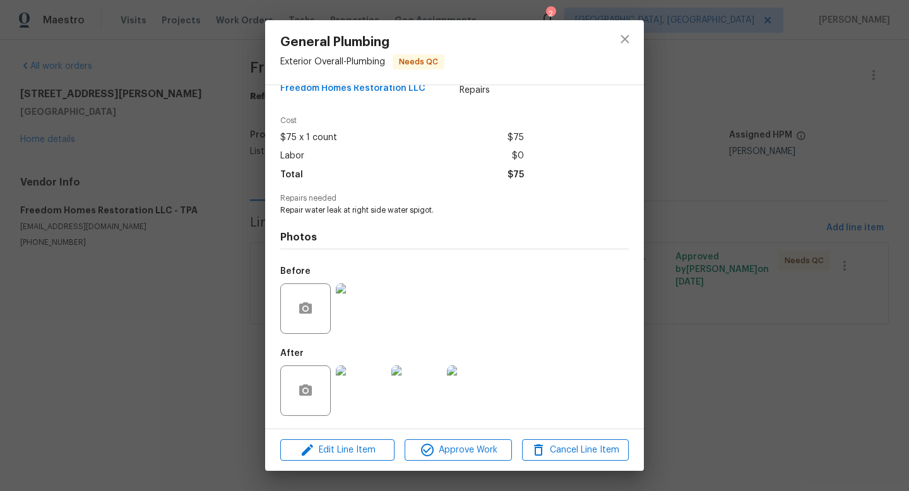
click at [373, 381] on img at bounding box center [361, 391] width 51 height 51
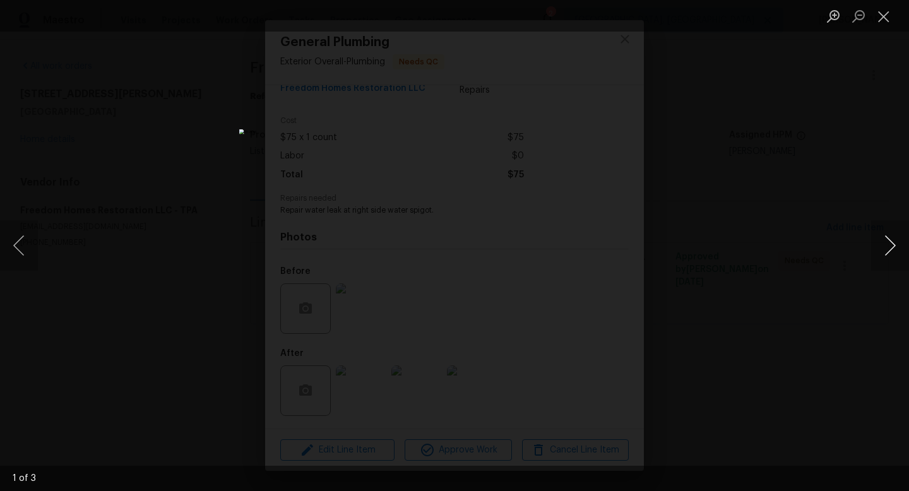
click at [889, 252] on button "Next image" at bounding box center [891, 245] width 38 height 51
click at [763, 249] on div "Lightbox" at bounding box center [454, 245] width 909 height 491
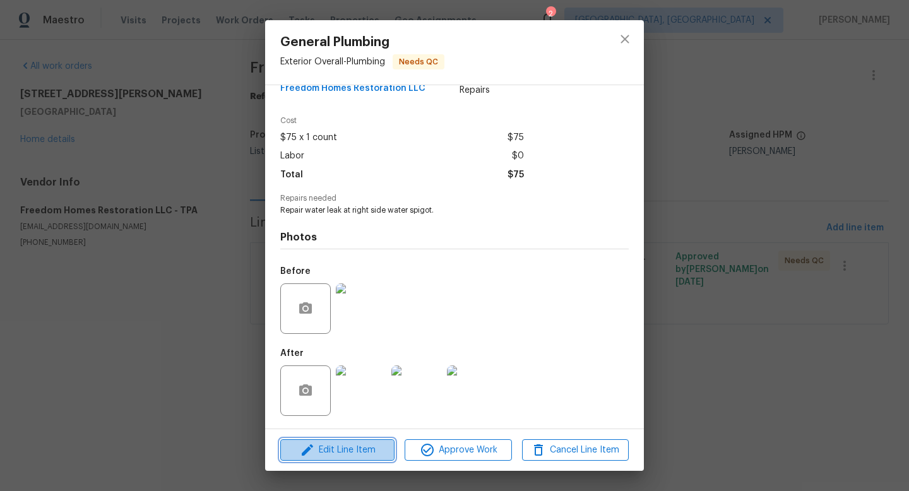
click at [366, 449] on span "Edit Line Item" at bounding box center [337, 451] width 107 height 16
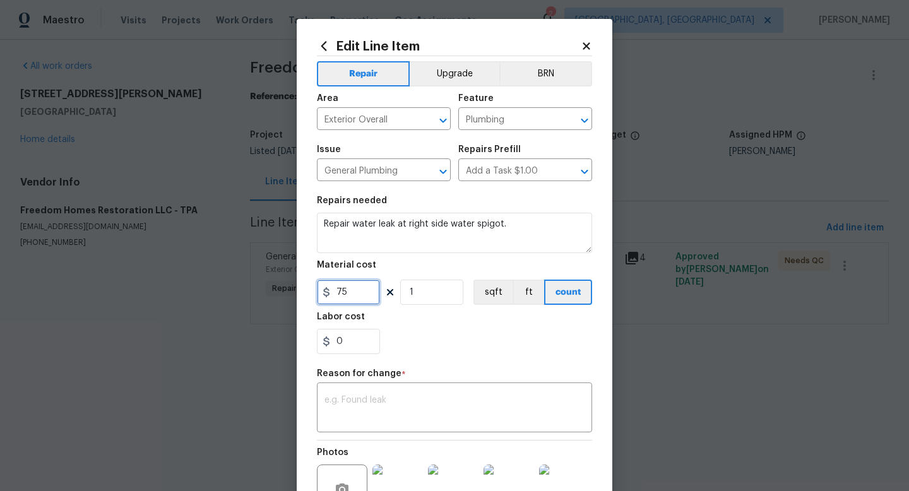
click at [363, 290] on input "75" at bounding box center [348, 292] width 63 height 25
type input "140"
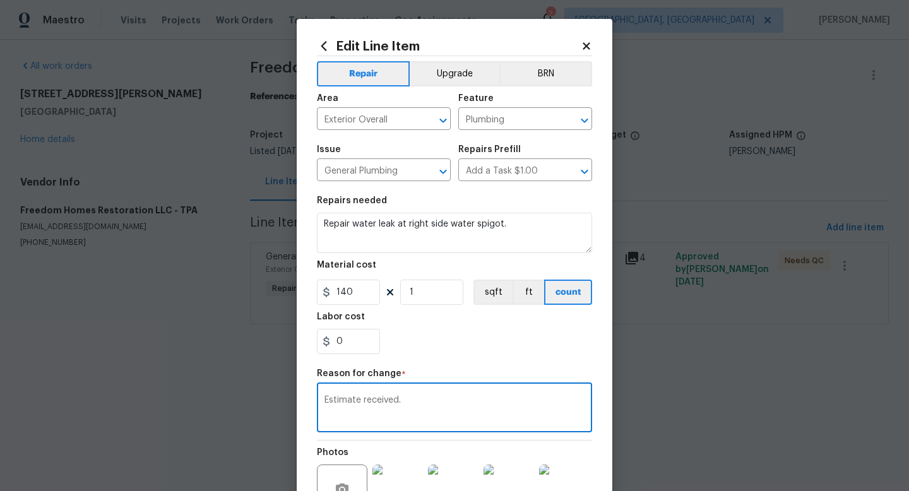
type textarea "Estimate received."
click at [471, 349] on div "0" at bounding box center [454, 341] width 275 height 25
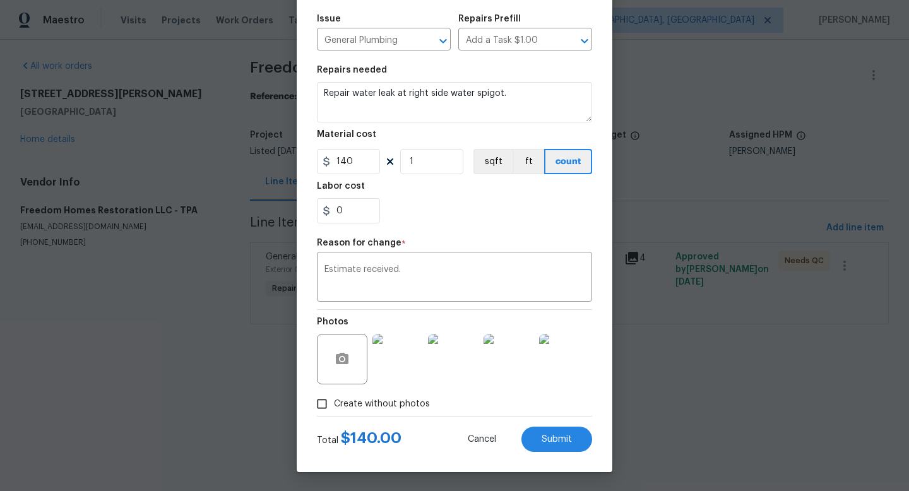
click at [565, 453] on div "Edit Line Item Repair Upgrade BRN Area Exterior Overall ​ Feature Plumbing ​ Is…" at bounding box center [455, 180] width 316 height 584
click at [560, 442] on span "Submit" at bounding box center [557, 439] width 30 height 9
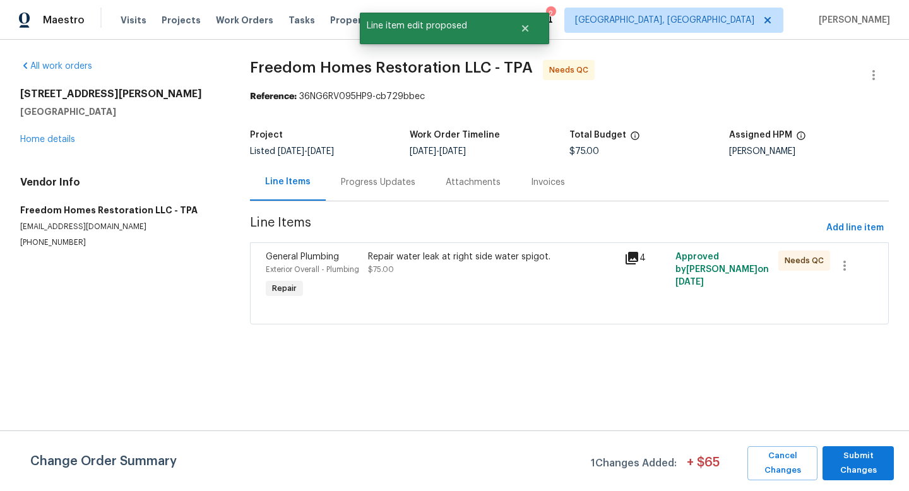
scroll to position [0, 0]
click at [854, 467] on span "Submit Changes" at bounding box center [858, 463] width 59 height 29
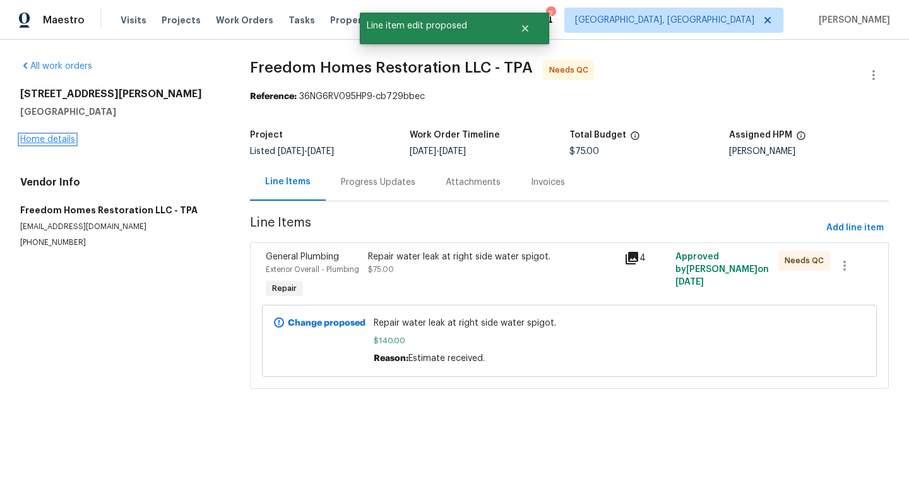
click at [63, 141] on link "Home details" at bounding box center [47, 139] width 55 height 9
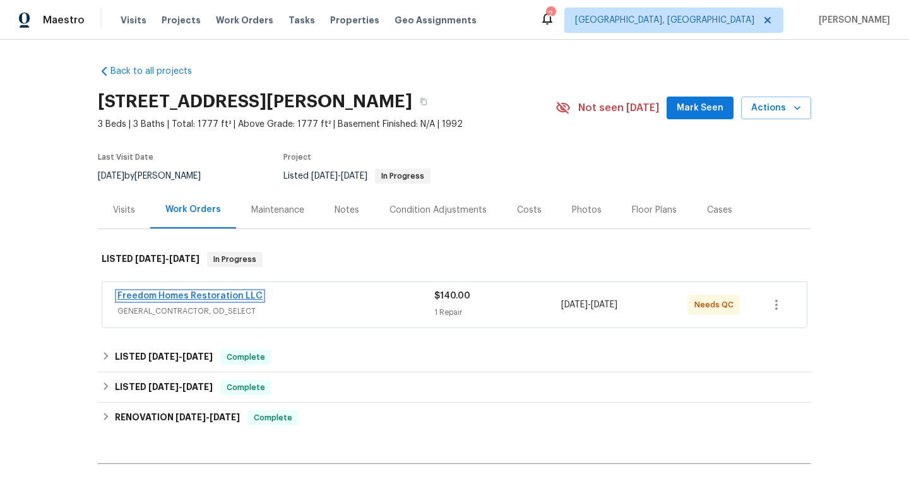
click at [169, 299] on link "Freedom Homes Restoration LLC" at bounding box center [189, 296] width 145 height 9
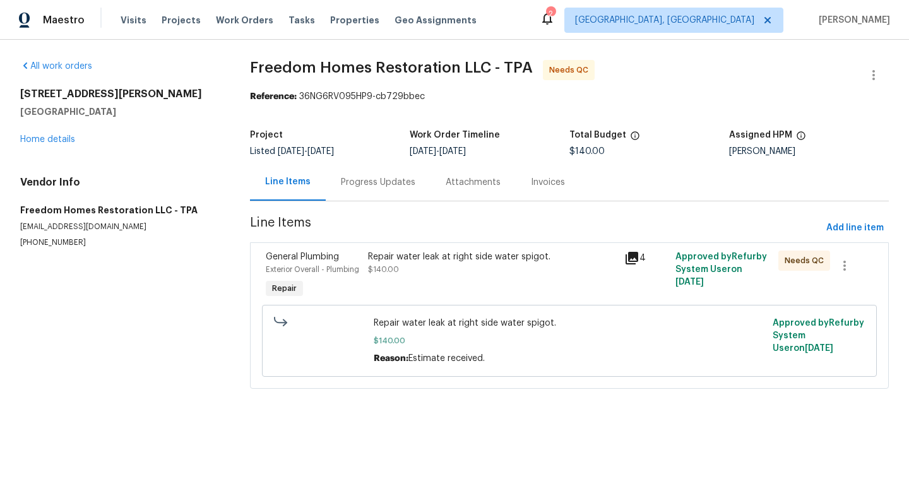
click at [430, 268] on div "Repair water leak at right side water spigot. $140.00" at bounding box center [492, 263] width 249 height 25
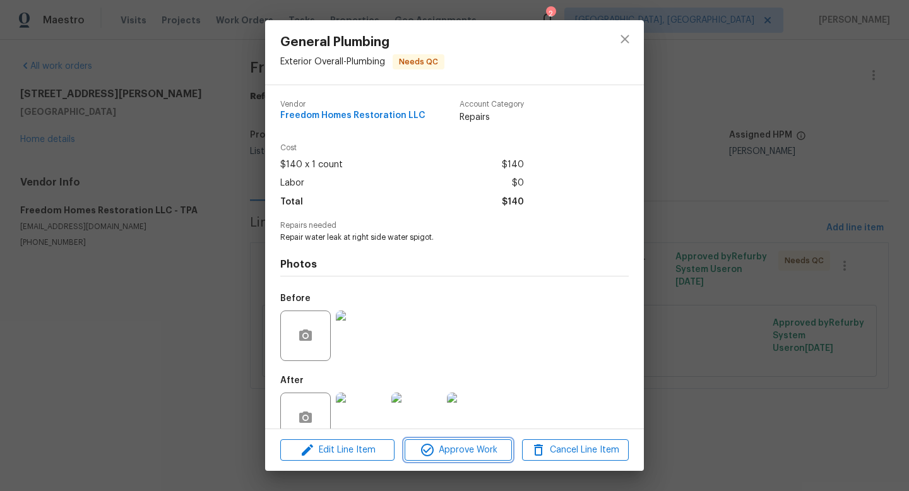
click at [467, 448] on span "Approve Work" at bounding box center [458, 451] width 99 height 16
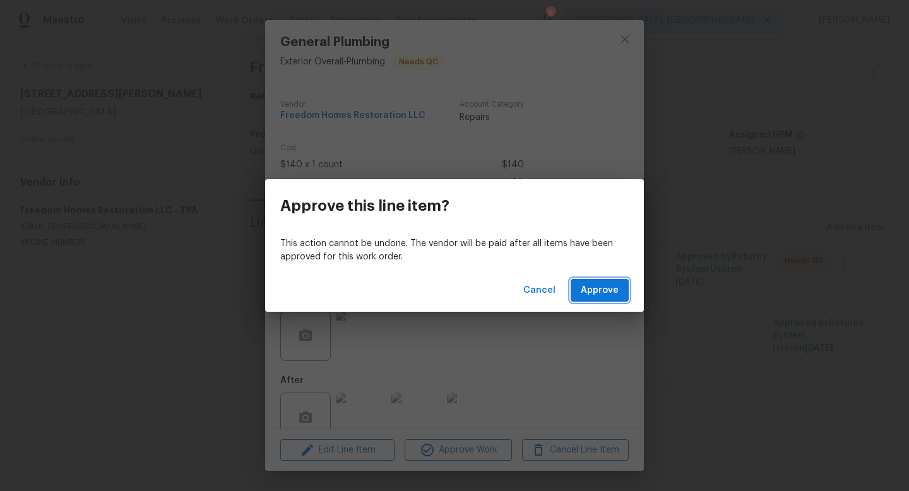
click at [591, 292] on span "Approve" at bounding box center [600, 291] width 38 height 16
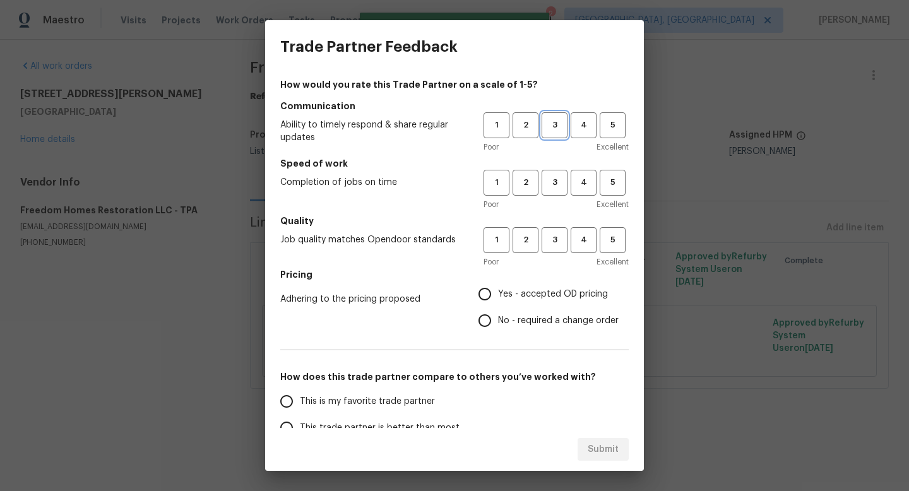
click at [548, 129] on span "3" at bounding box center [554, 125] width 23 height 15
click at [548, 189] on span "3" at bounding box center [554, 183] width 23 height 15
click at [549, 266] on div "Poor Excellent" at bounding box center [556, 262] width 145 height 13
click at [549, 242] on span "3" at bounding box center [554, 240] width 23 height 15
click at [510, 299] on span "Yes - accepted OD pricing" at bounding box center [553, 294] width 110 height 13
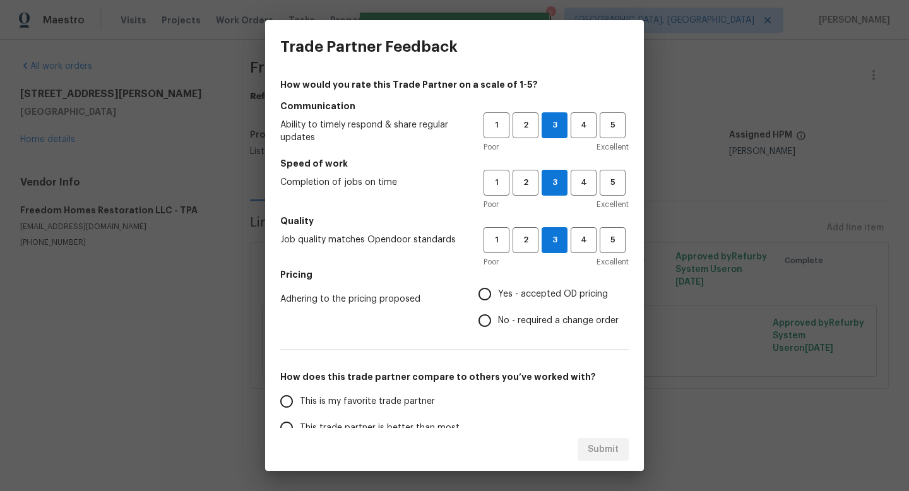
click at [498, 299] on input "Yes - accepted OD pricing" at bounding box center [485, 294] width 27 height 27
radio input "true"
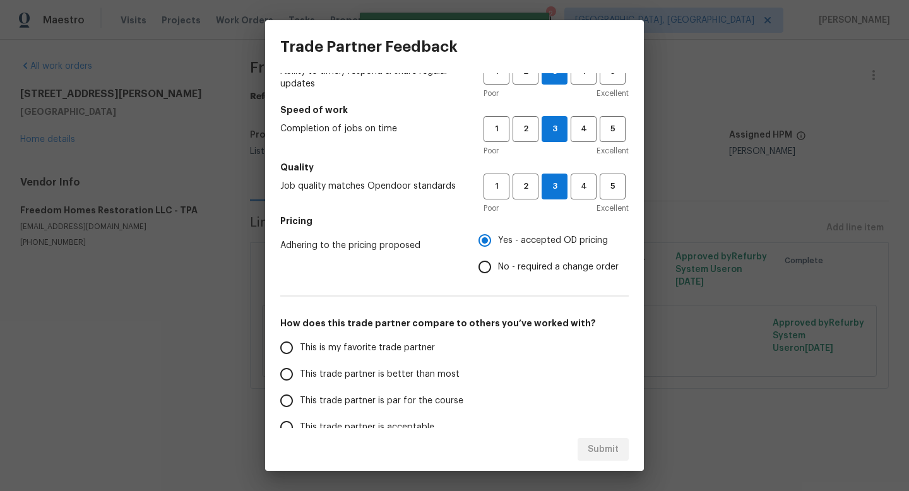
scroll to position [63, 0]
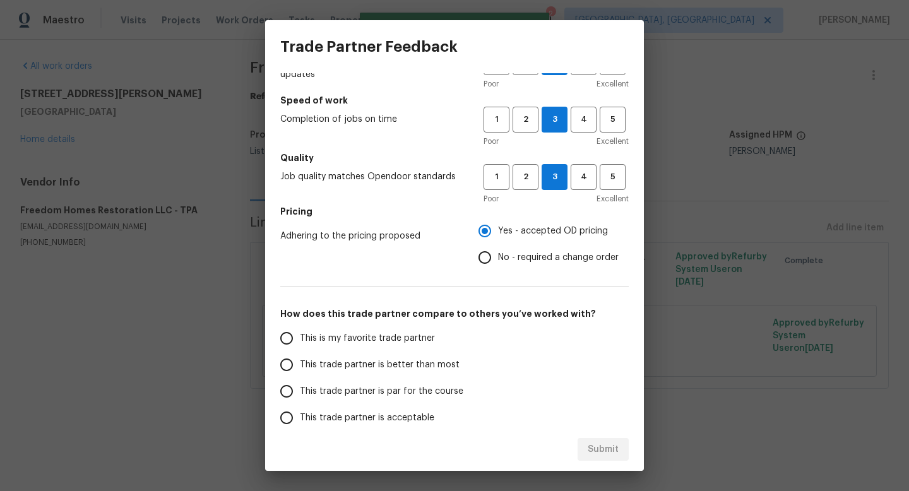
click at [366, 387] on span "This trade partner is par for the course" at bounding box center [382, 391] width 164 height 13
click at [300, 387] on input "This trade partner is par for the course" at bounding box center [286, 391] width 27 height 27
click at [597, 450] on span "Submit" at bounding box center [603, 450] width 31 height 16
radio input "true"
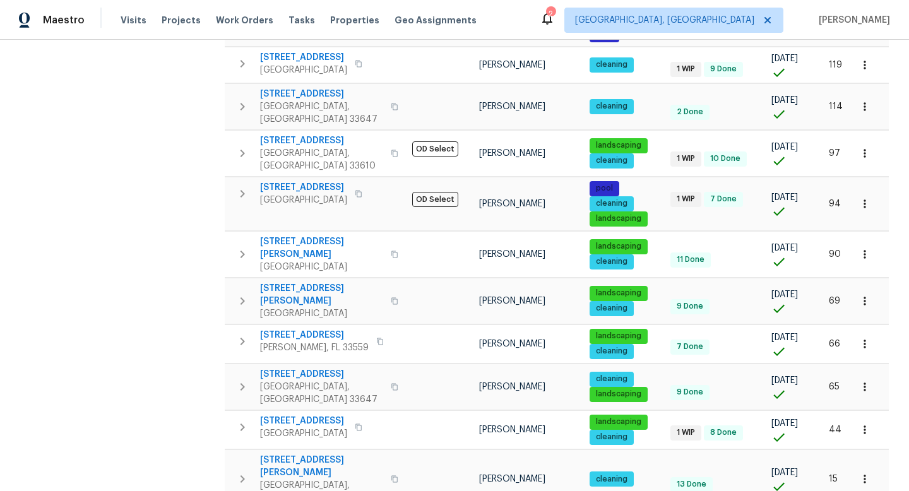
scroll to position [659, 0]
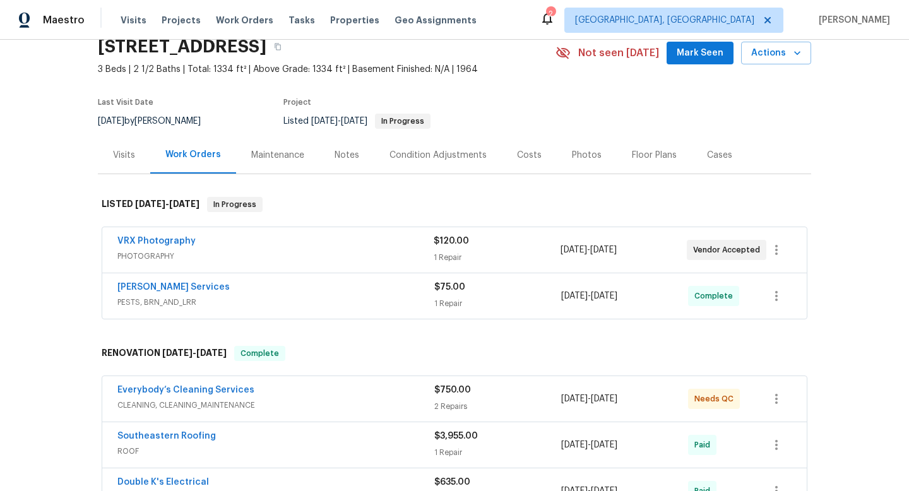
scroll to position [64, 0]
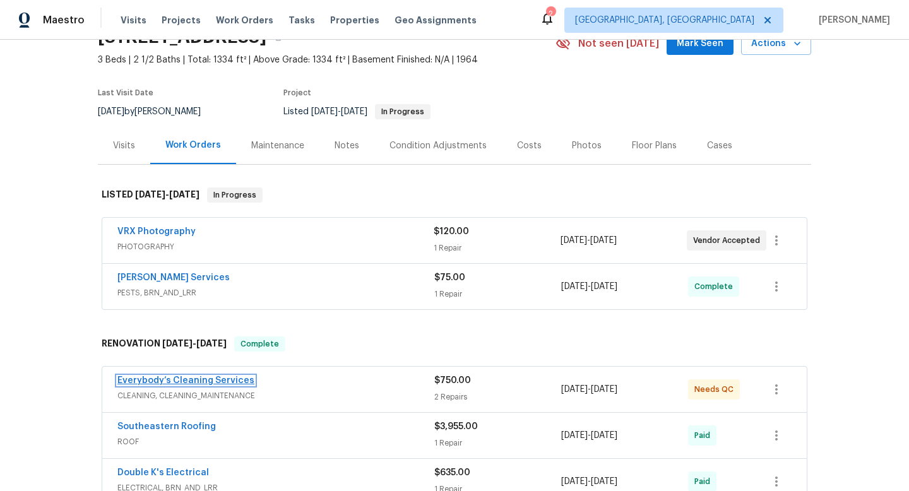
click at [212, 381] on link "Everybody’s Cleaning Services" at bounding box center [185, 380] width 137 height 9
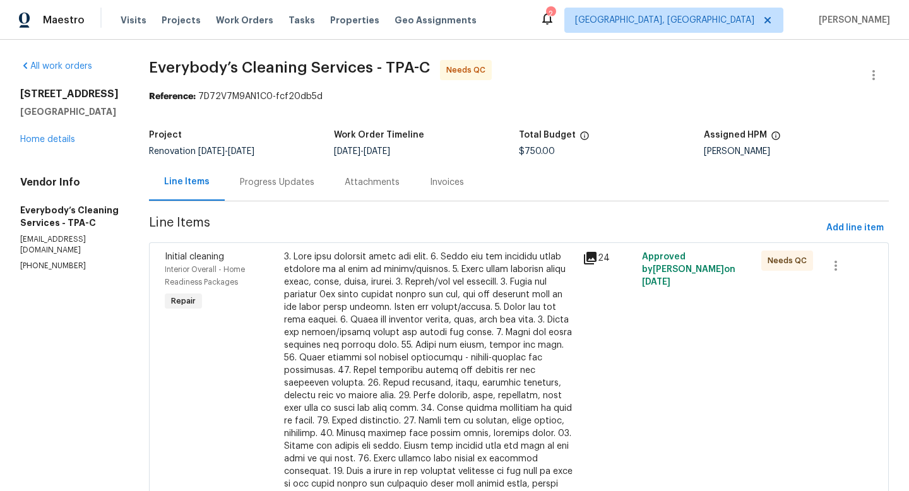
click at [419, 309] on div at bounding box center [429, 377] width 291 height 253
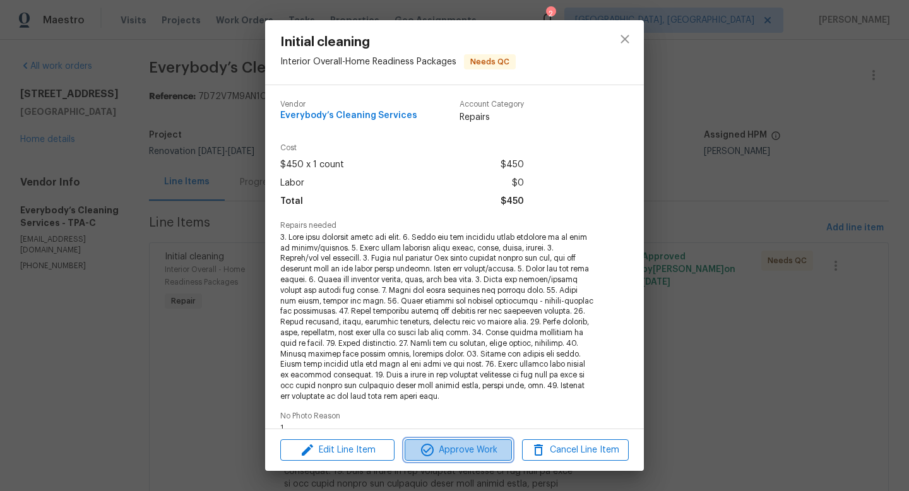
click at [470, 448] on span "Approve Work" at bounding box center [458, 451] width 99 height 16
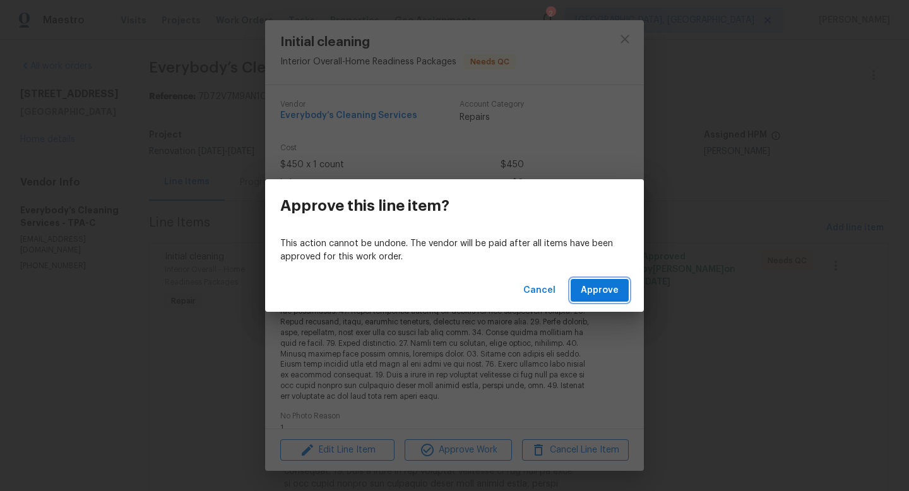
click at [595, 298] on button "Approve" at bounding box center [600, 290] width 58 height 23
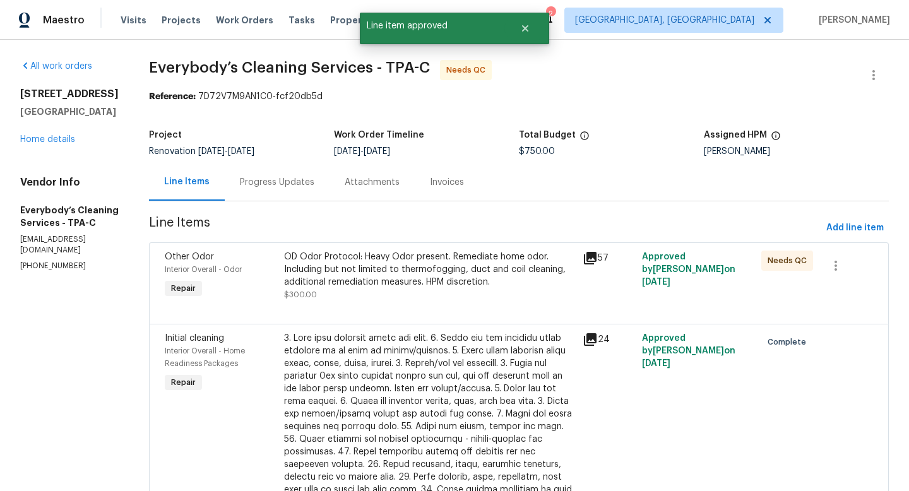
click at [460, 284] on div "OD Odor Protocol: Heavy Odor present. Remediate home odor. Including but not li…" at bounding box center [429, 270] width 291 height 38
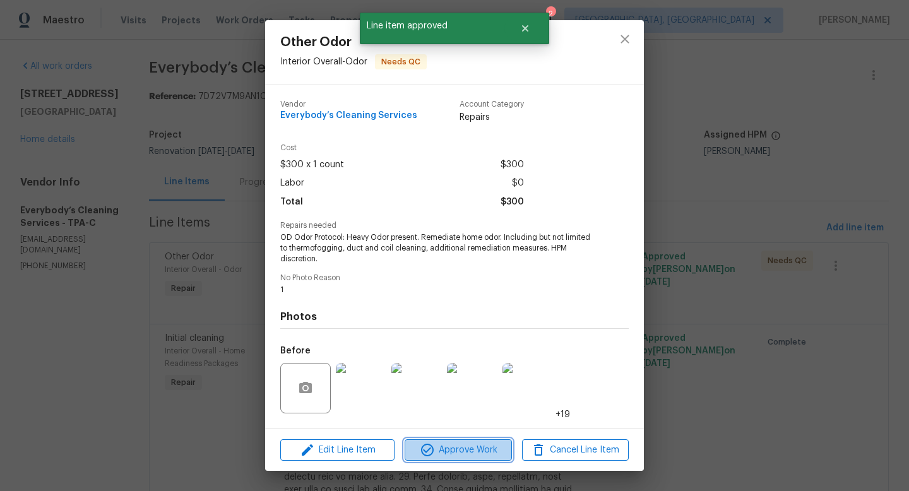
click at [463, 451] on span "Approve Work" at bounding box center [458, 451] width 99 height 16
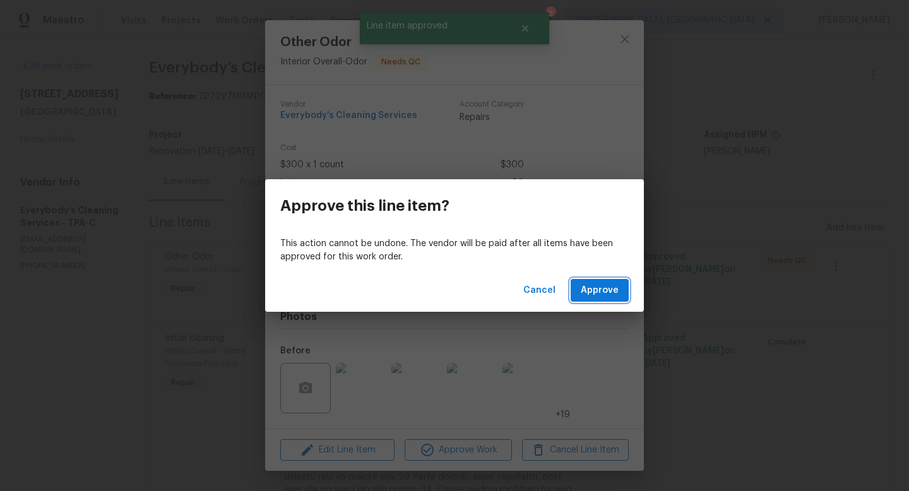
click at [606, 296] on span "Approve" at bounding box center [600, 291] width 38 height 16
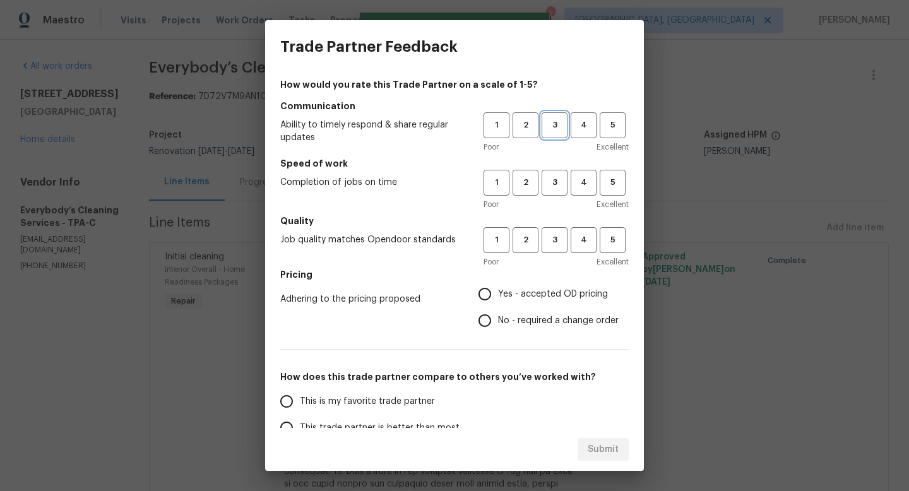
click at [557, 131] on span "3" at bounding box center [554, 125] width 23 height 15
click at [557, 178] on span "3" at bounding box center [554, 183] width 23 height 15
click at [555, 232] on button "3" at bounding box center [555, 240] width 26 height 26
click at [526, 297] on span "Yes - accepted OD pricing" at bounding box center [553, 294] width 110 height 13
click at [498, 297] on input "Yes - accepted OD pricing" at bounding box center [485, 294] width 27 height 27
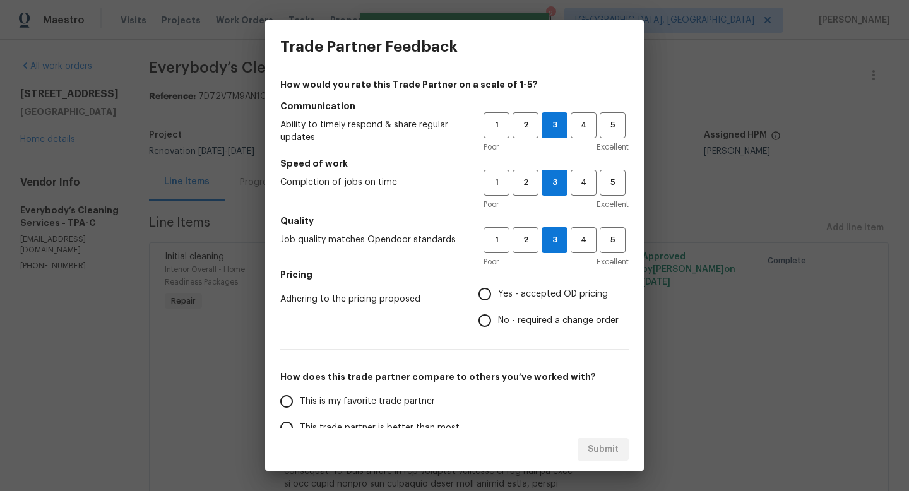
radio input "true"
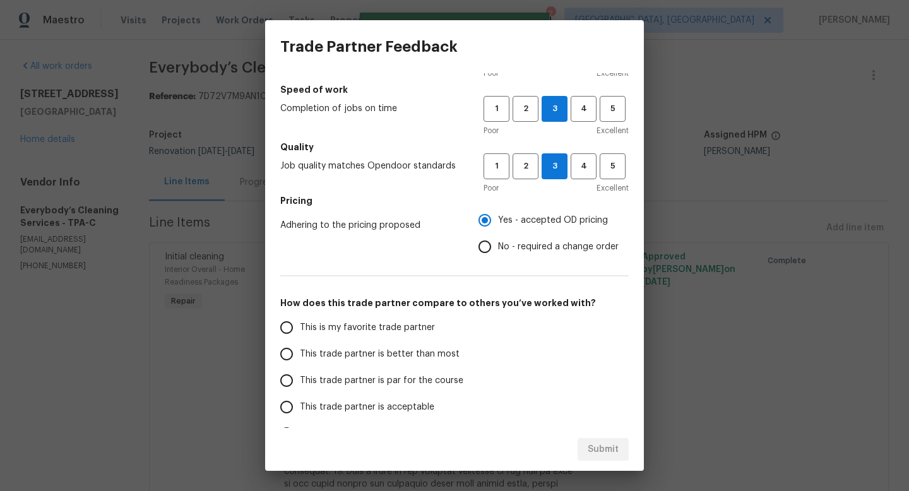
scroll to position [76, 0]
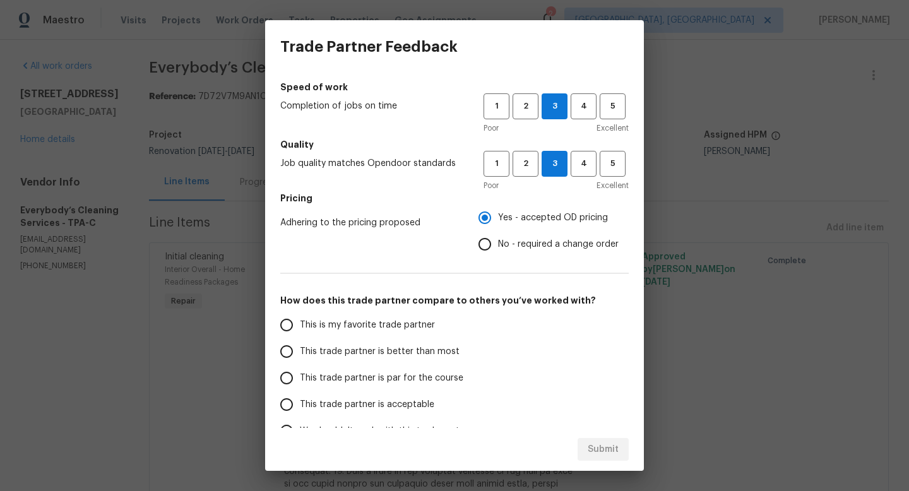
drag, startPoint x: 365, startPoint y: 375, endPoint x: 392, endPoint y: 377, distance: 26.6
click at [380, 376] on span "This trade partner is par for the course" at bounding box center [382, 378] width 164 height 13
click at [392, 377] on span "This trade partner is par for the course" at bounding box center [382, 378] width 164 height 13
click at [300, 377] on input "This trade partner is par for the course" at bounding box center [286, 378] width 27 height 27
click at [590, 444] on span "Submit" at bounding box center [603, 450] width 31 height 16
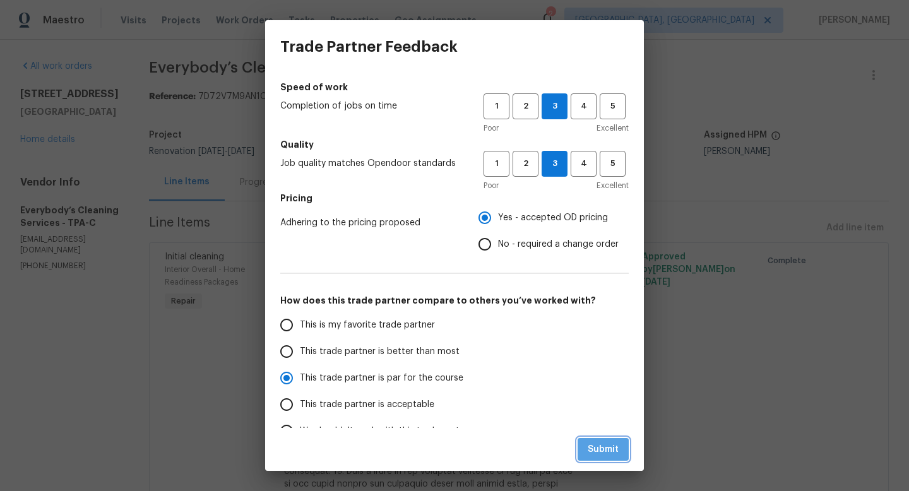
radio input "true"
radio input "false"
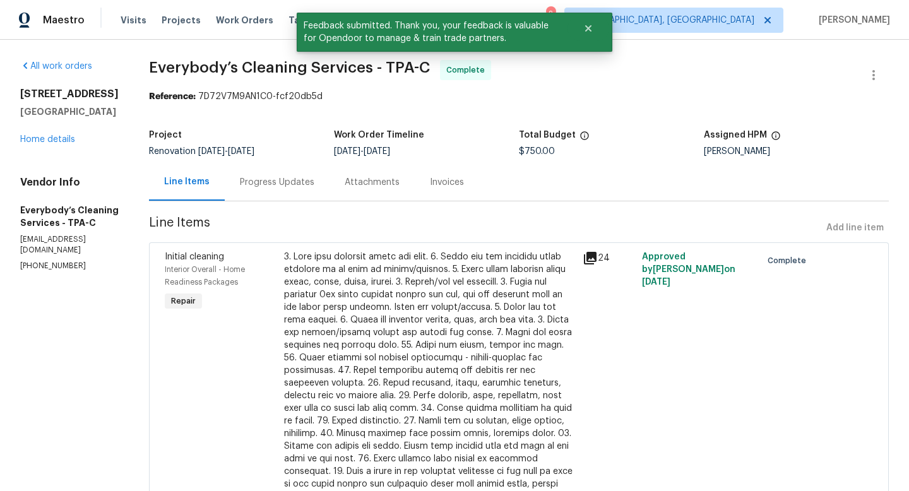
click at [56, 134] on div "4612 Pompano Dr Tampa, FL 33617 Home details" at bounding box center [69, 117] width 99 height 58
click at [55, 140] on link "Home details" at bounding box center [47, 139] width 55 height 9
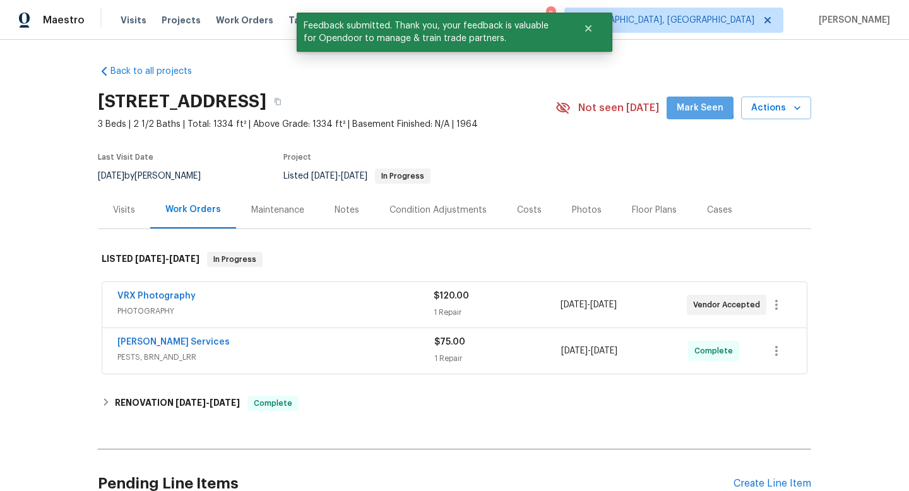
click at [693, 106] on span "Mark Seen" at bounding box center [700, 108] width 47 height 16
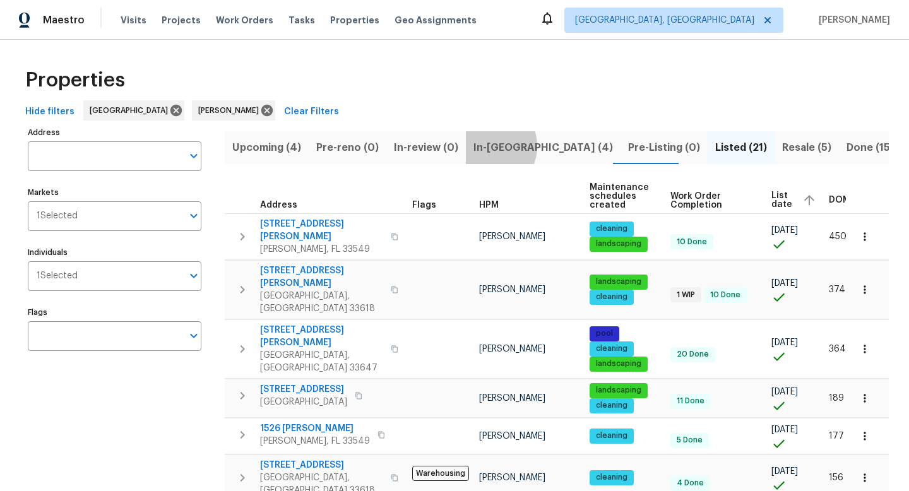
click at [482, 146] on span "In-[GEOGRAPHIC_DATA] (4)" at bounding box center [544, 148] width 140 height 18
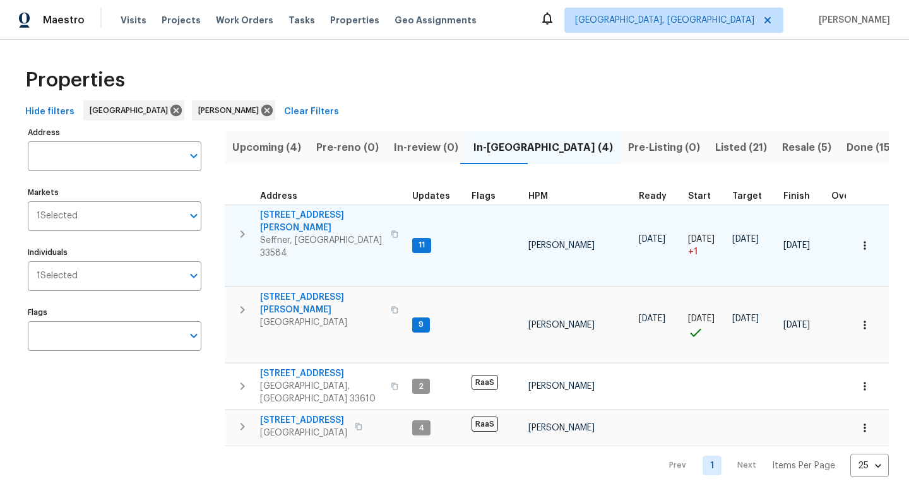
click at [293, 219] on span "[STREET_ADDRESS][PERSON_NAME]" at bounding box center [321, 221] width 123 height 25
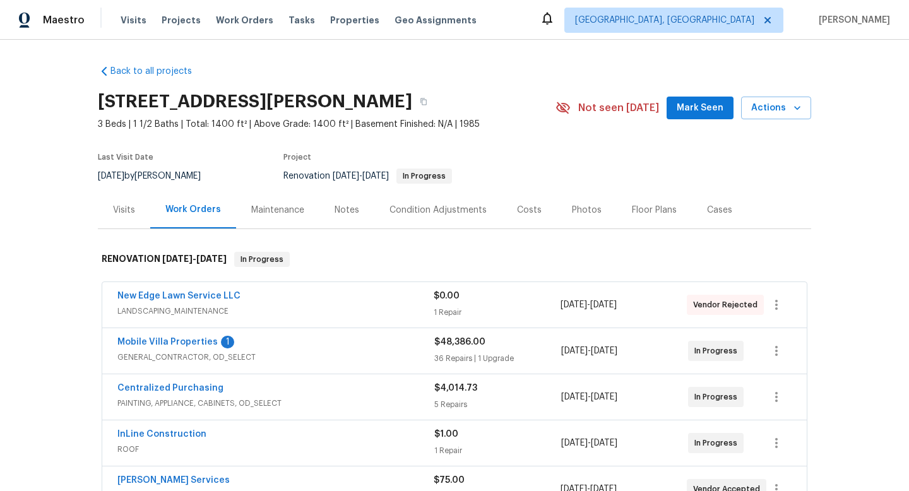
click at [171, 347] on span "Mobile Villa Properties" at bounding box center [167, 342] width 100 height 13
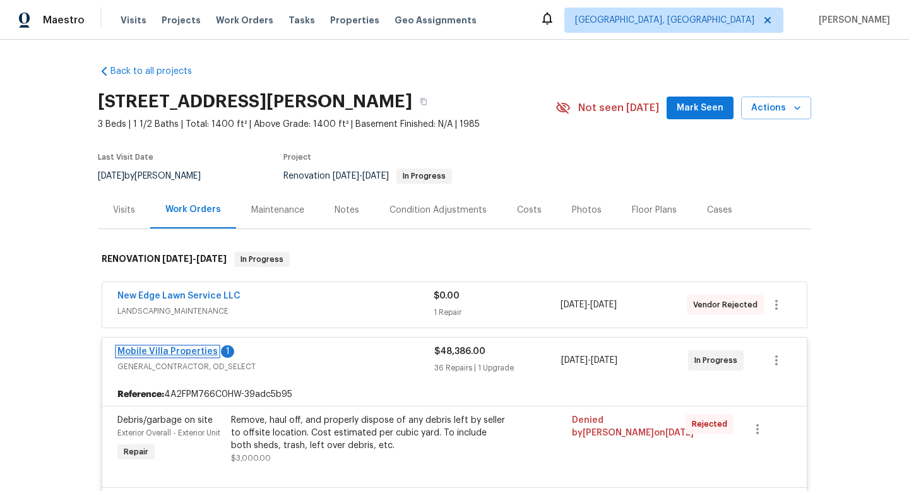
click at [167, 351] on link "Mobile Villa Properties" at bounding box center [167, 351] width 100 height 9
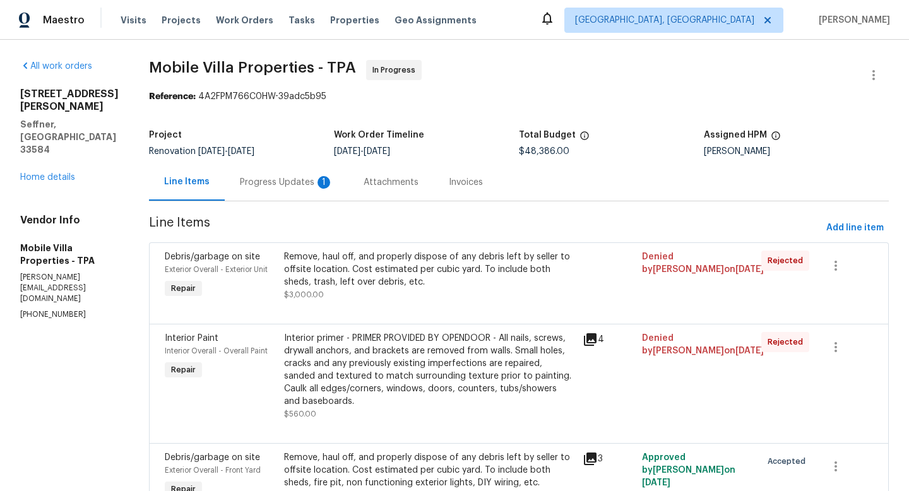
click at [240, 184] on div "Progress Updates 1" at bounding box center [286, 182] width 93 height 13
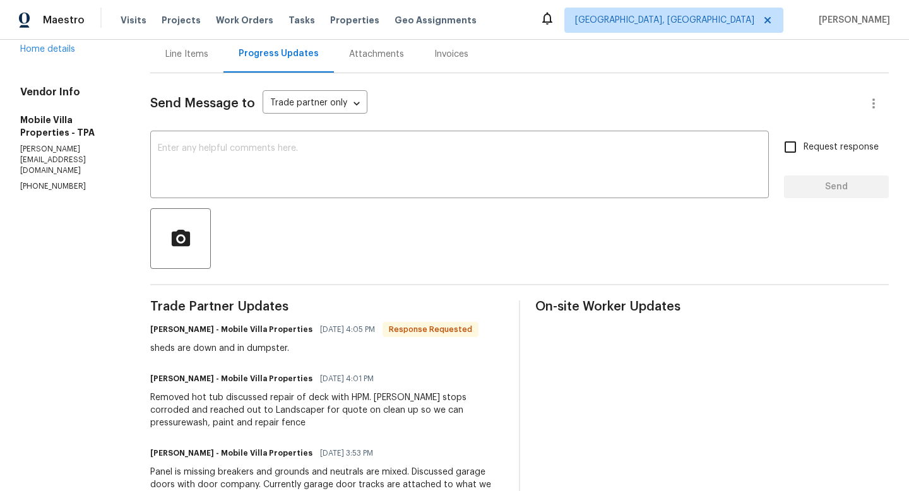
scroll to position [129, 0]
click at [234, 159] on textarea at bounding box center [460, 165] width 604 height 44
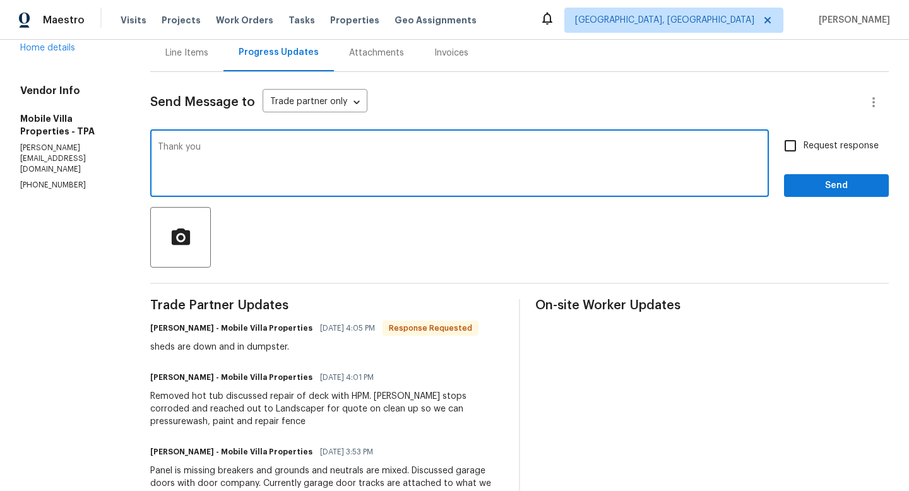
type textarea "Thank you"
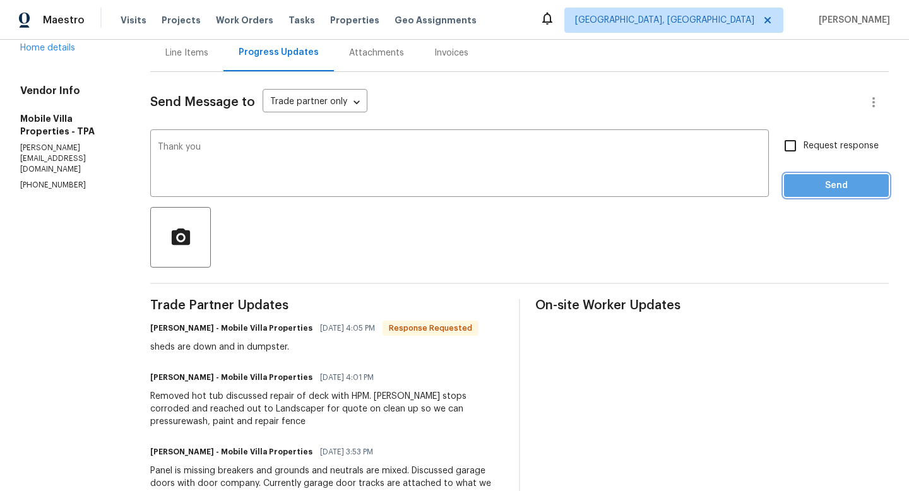
click at [831, 189] on span "Send" at bounding box center [836, 186] width 85 height 16
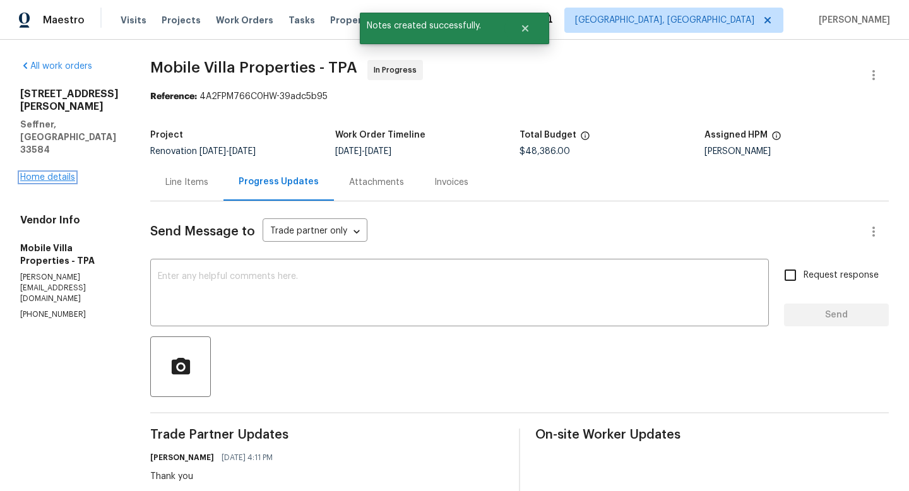
click at [68, 173] on link "Home details" at bounding box center [47, 177] width 55 height 9
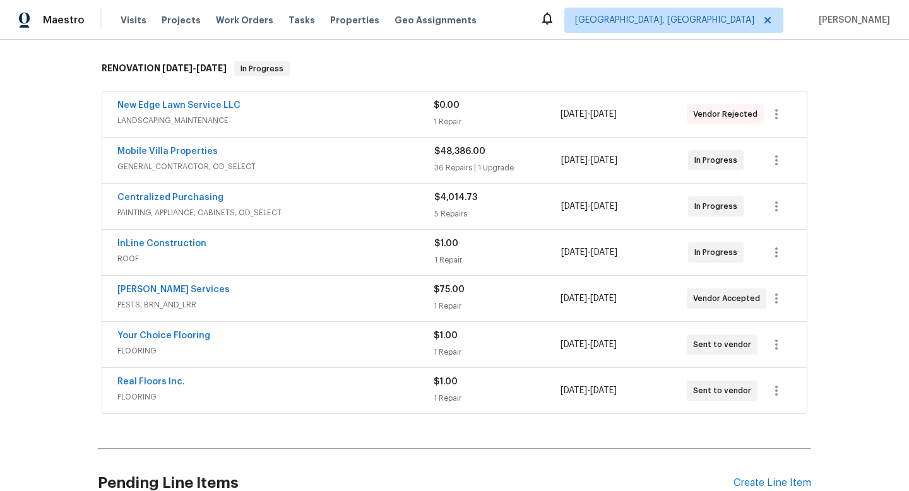
scroll to position [191, 0]
click at [166, 288] on link "[PERSON_NAME] Services" at bounding box center [173, 289] width 112 height 9
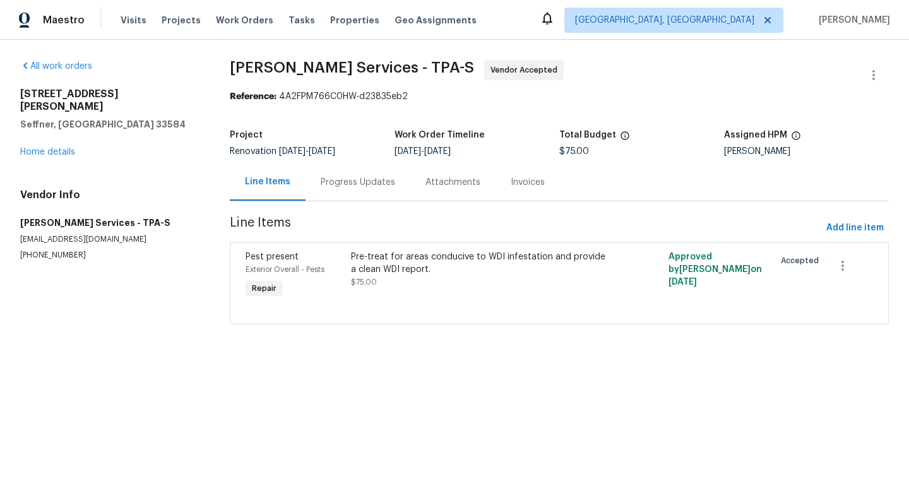
click at [367, 189] on div "Progress Updates" at bounding box center [358, 182] width 105 height 37
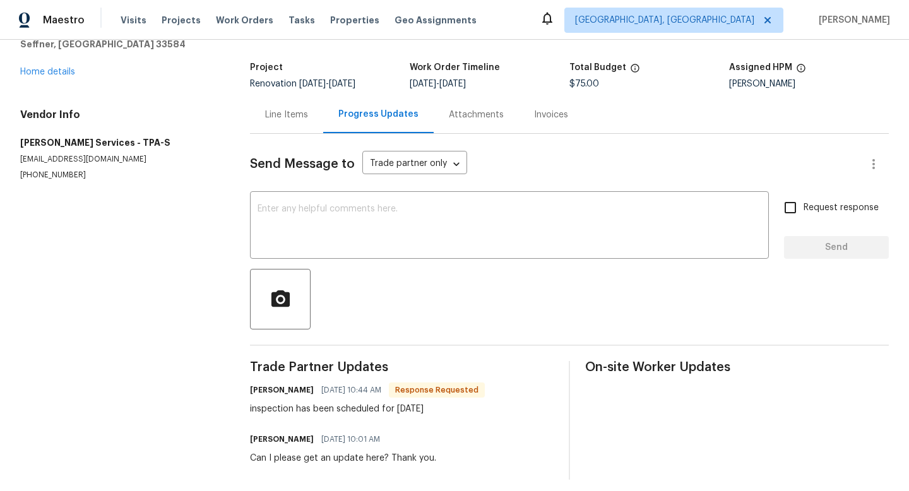
scroll to position [76, 0]
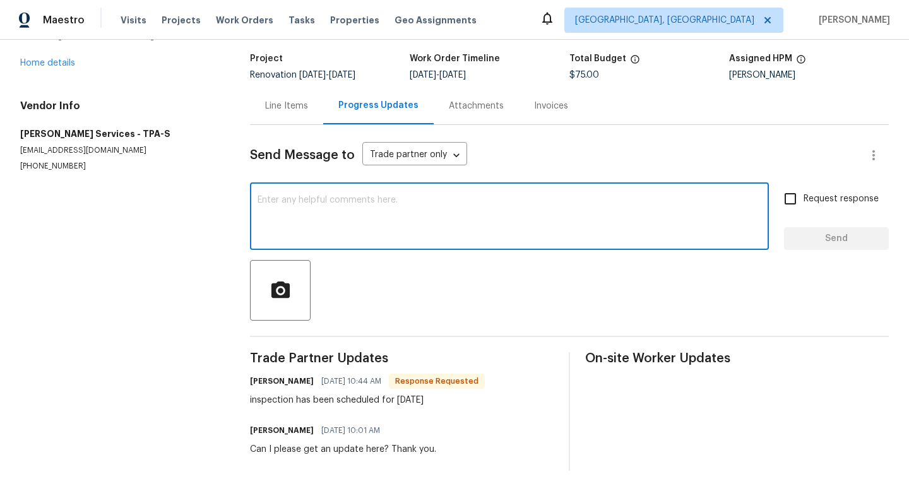
click at [353, 203] on textarea at bounding box center [510, 218] width 504 height 44
type textarea "R"
type textarea "Thank you."
click at [833, 241] on span "Send" at bounding box center [836, 239] width 85 height 16
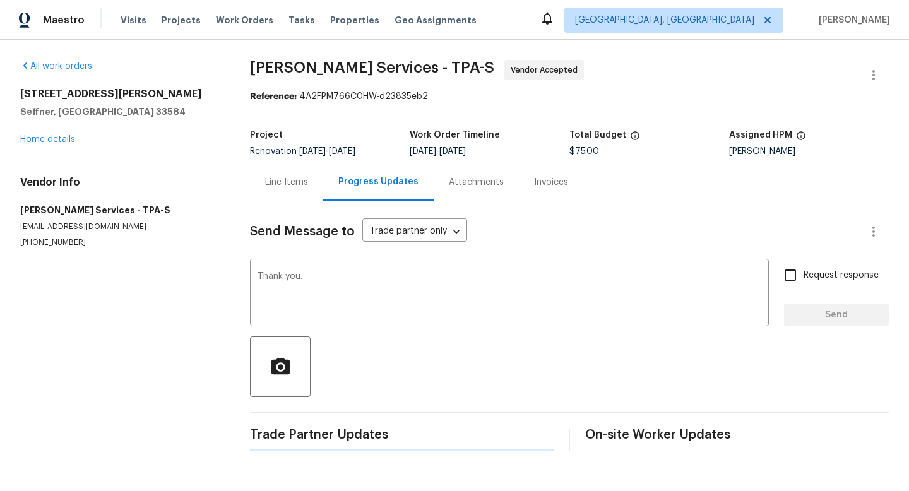
scroll to position [0, 0]
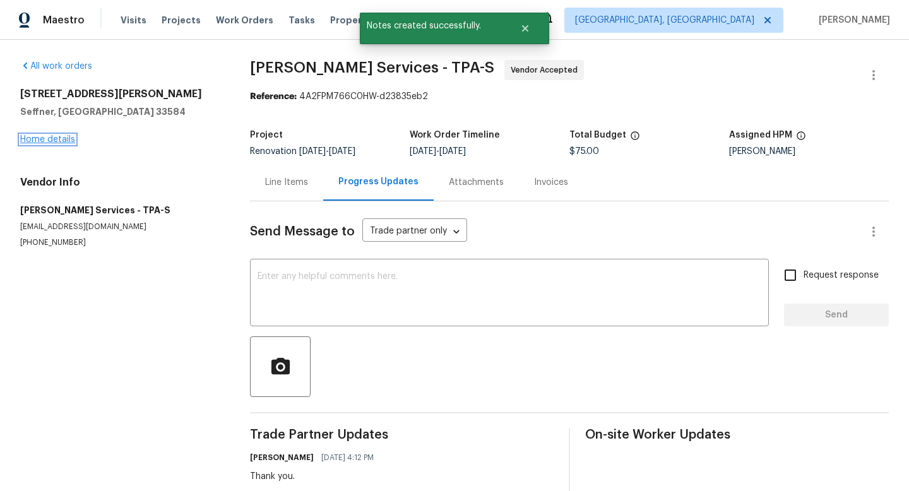
click at [66, 138] on link "Home details" at bounding box center [47, 139] width 55 height 9
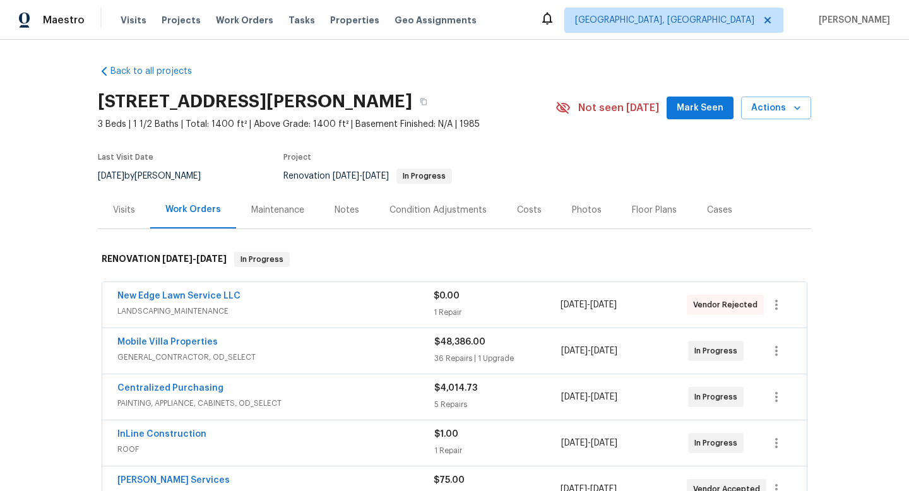
click at [674, 122] on div "[STREET_ADDRESS][PERSON_NAME] 3 Beds | 1 1/2 Baths | Total: 1400 ft² | Above Gr…" at bounding box center [455, 107] width 714 height 45
click at [681, 117] on button "Mark Seen" at bounding box center [700, 108] width 67 height 23
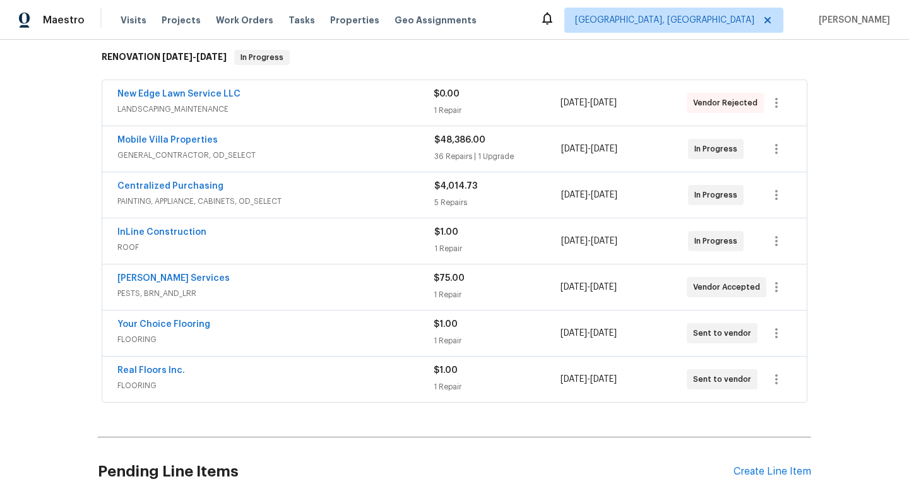
scroll to position [203, 0]
click at [155, 371] on link "Real Floors Inc." at bounding box center [151, 370] width 68 height 9
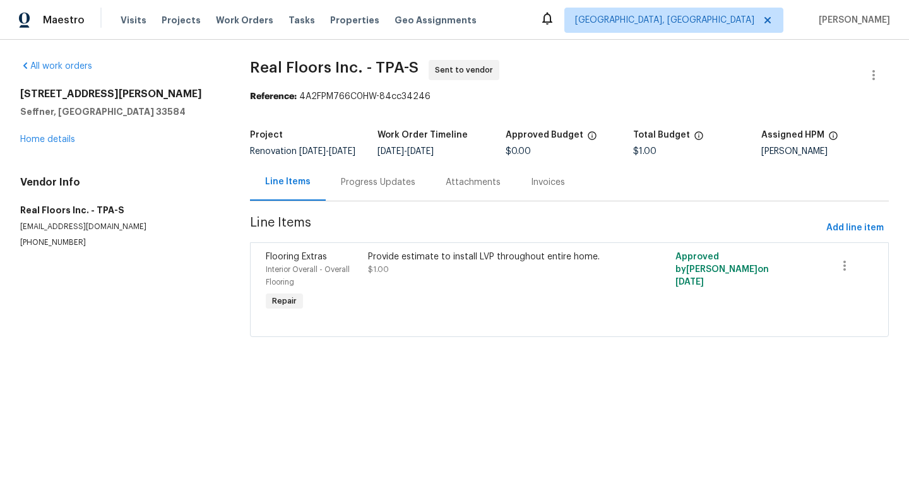
click at [392, 189] on div "Progress Updates" at bounding box center [378, 182] width 75 height 13
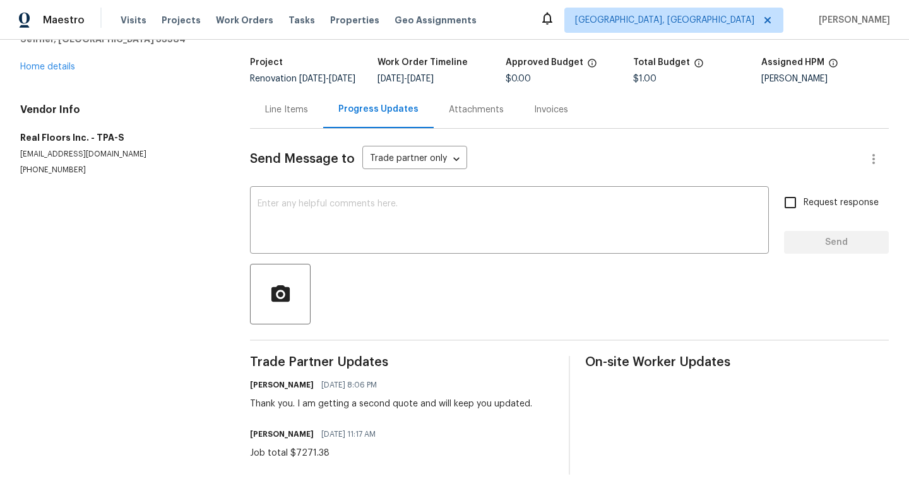
scroll to position [85, 0]
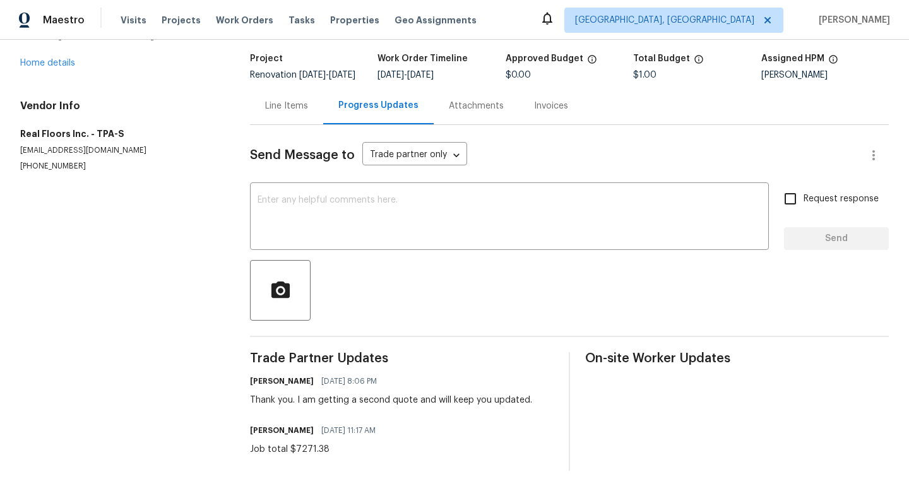
click at [292, 108] on div "Line Items" at bounding box center [286, 106] width 43 height 13
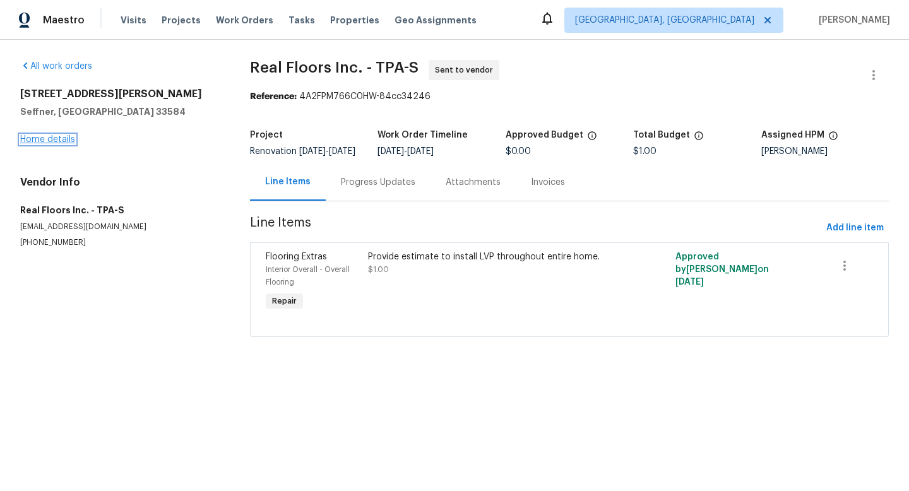
click at [56, 139] on link "Home details" at bounding box center [47, 139] width 55 height 9
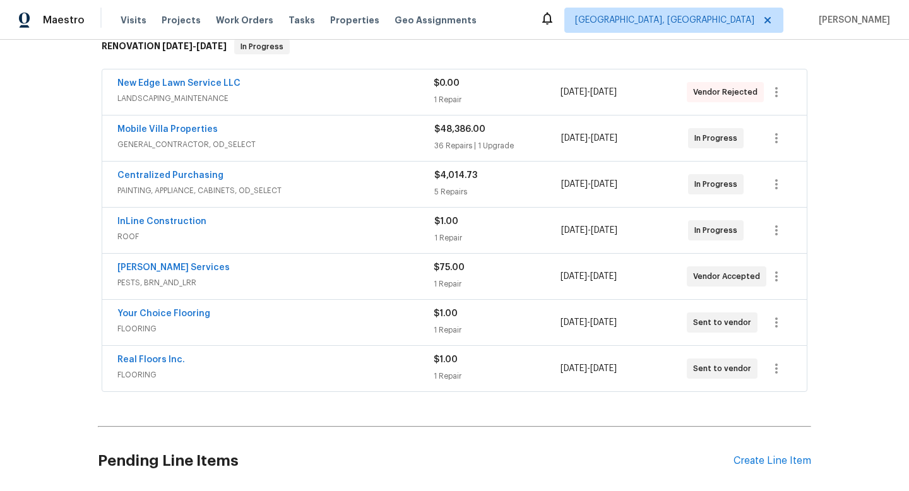
scroll to position [203, 0]
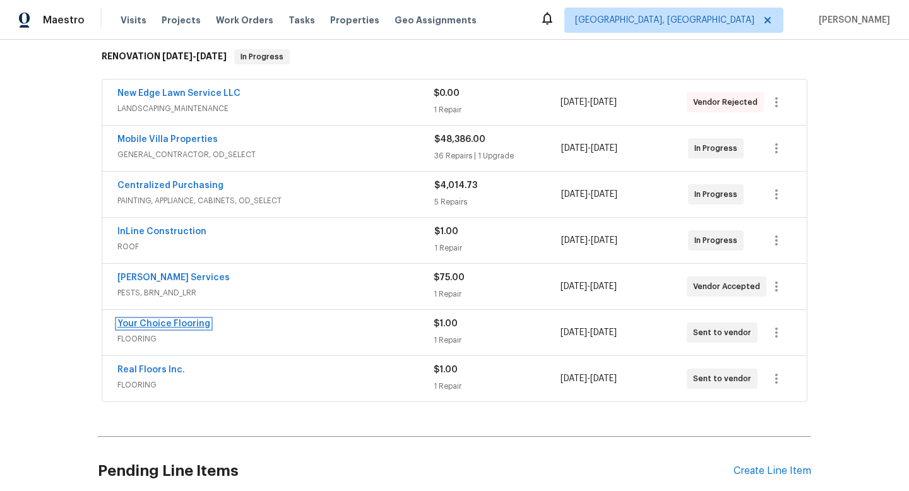
click at [150, 323] on link "Your Choice Flooring" at bounding box center [163, 324] width 93 height 9
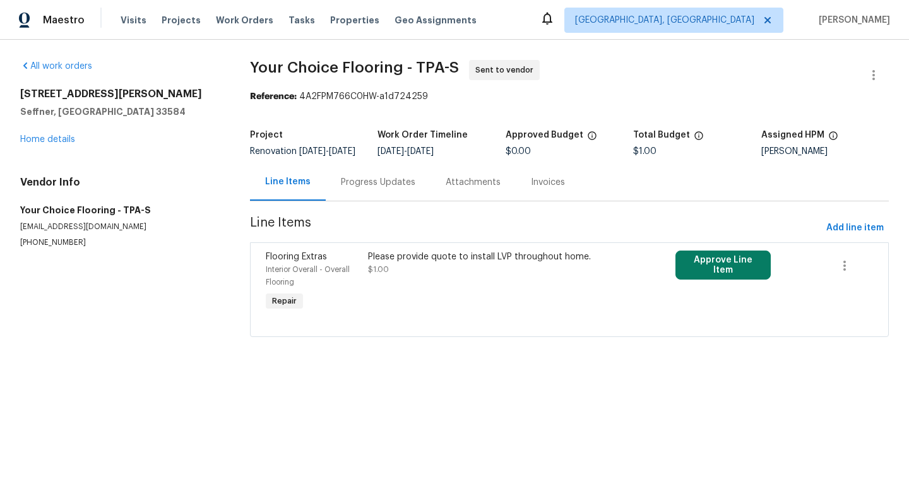
click at [363, 189] on div "Progress Updates" at bounding box center [378, 182] width 75 height 13
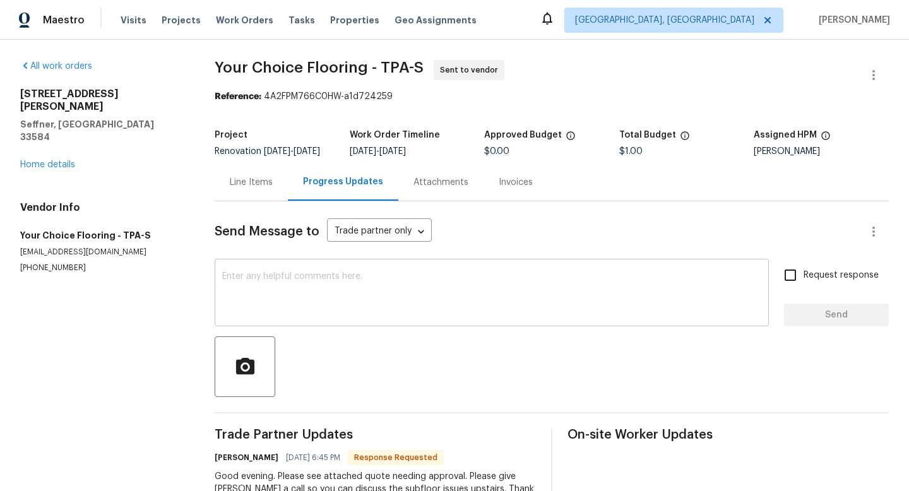
click at [288, 277] on div "x ​" at bounding box center [492, 294] width 555 height 64
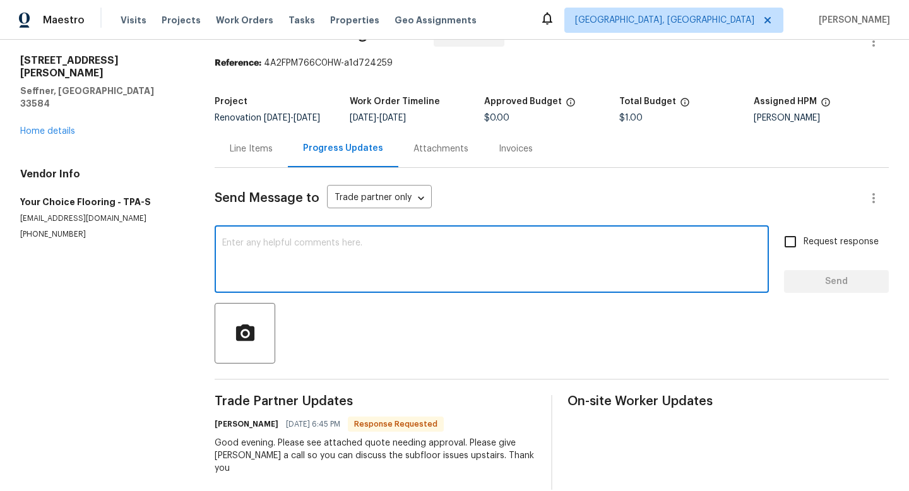
scroll to position [45, 0]
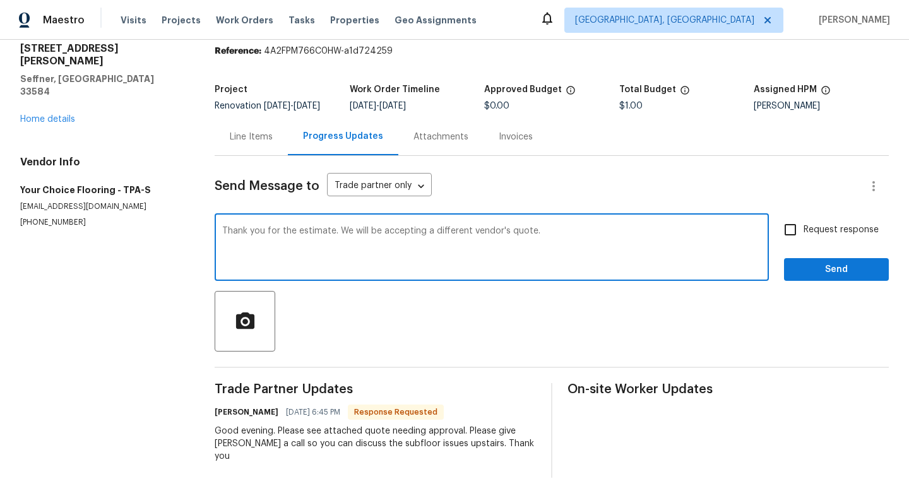
type textarea "Thank you for the estimate. We will be accepting a different vendor's quote."
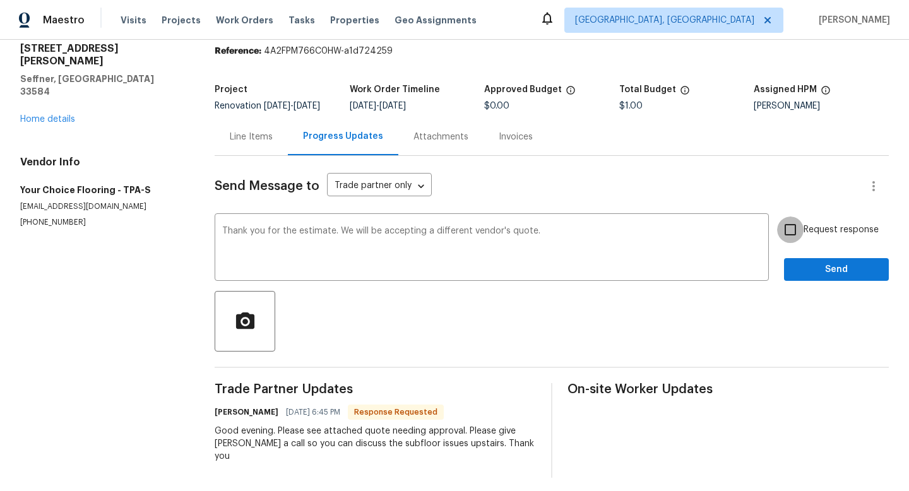
click at [791, 234] on input "Request response" at bounding box center [790, 230] width 27 height 27
checkbox input "true"
click at [825, 278] on span "Send" at bounding box center [836, 270] width 85 height 16
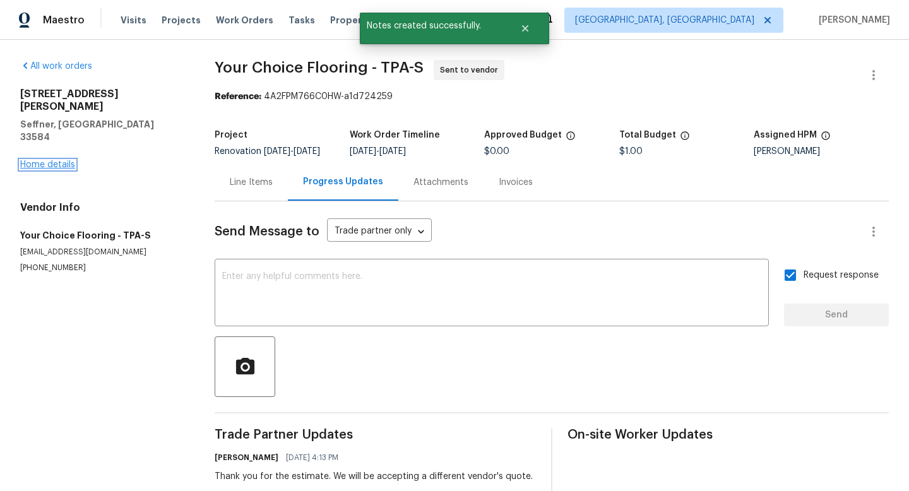
click at [63, 160] on link "Home details" at bounding box center [47, 164] width 55 height 9
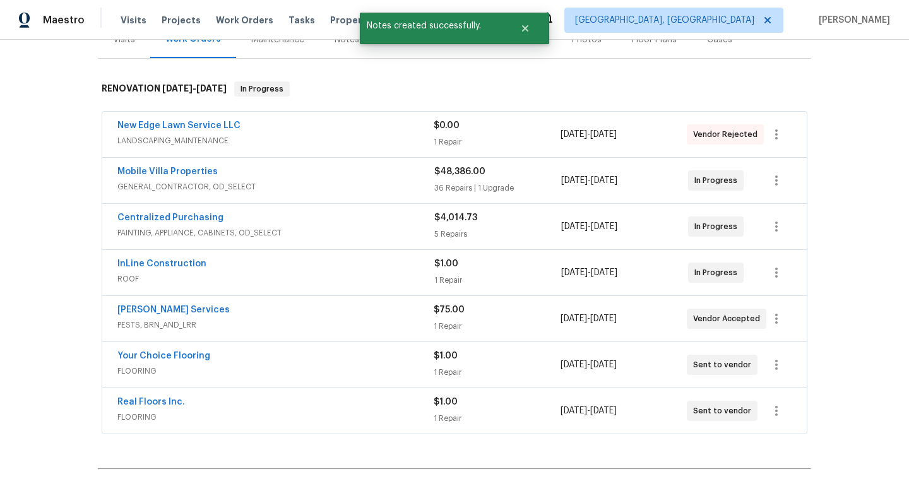
scroll to position [171, 0]
click at [163, 401] on link "Real Floors Inc." at bounding box center [151, 401] width 68 height 9
